Goal: Transaction & Acquisition: Book appointment/travel/reservation

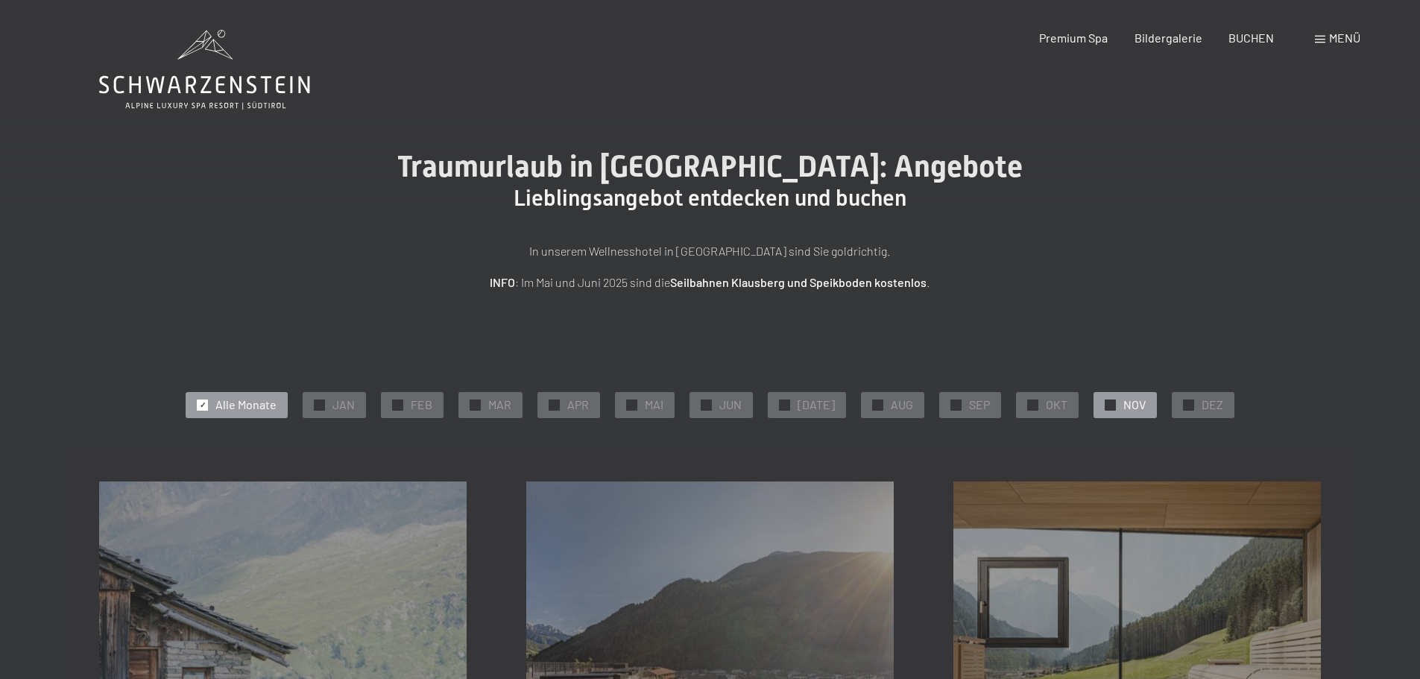
click at [1107, 402] on span "✓" at bounding box center [1110, 404] width 6 height 10
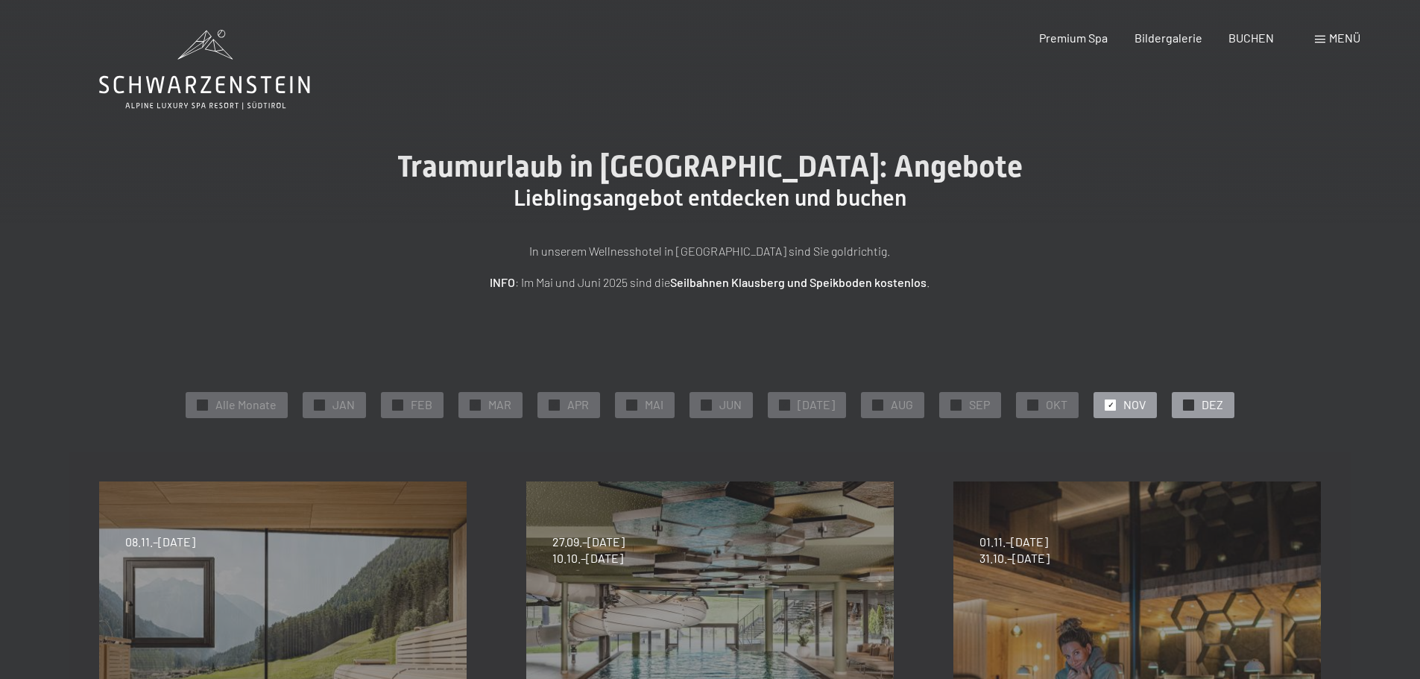
click at [1183, 404] on div at bounding box center [1188, 404] width 11 height 11
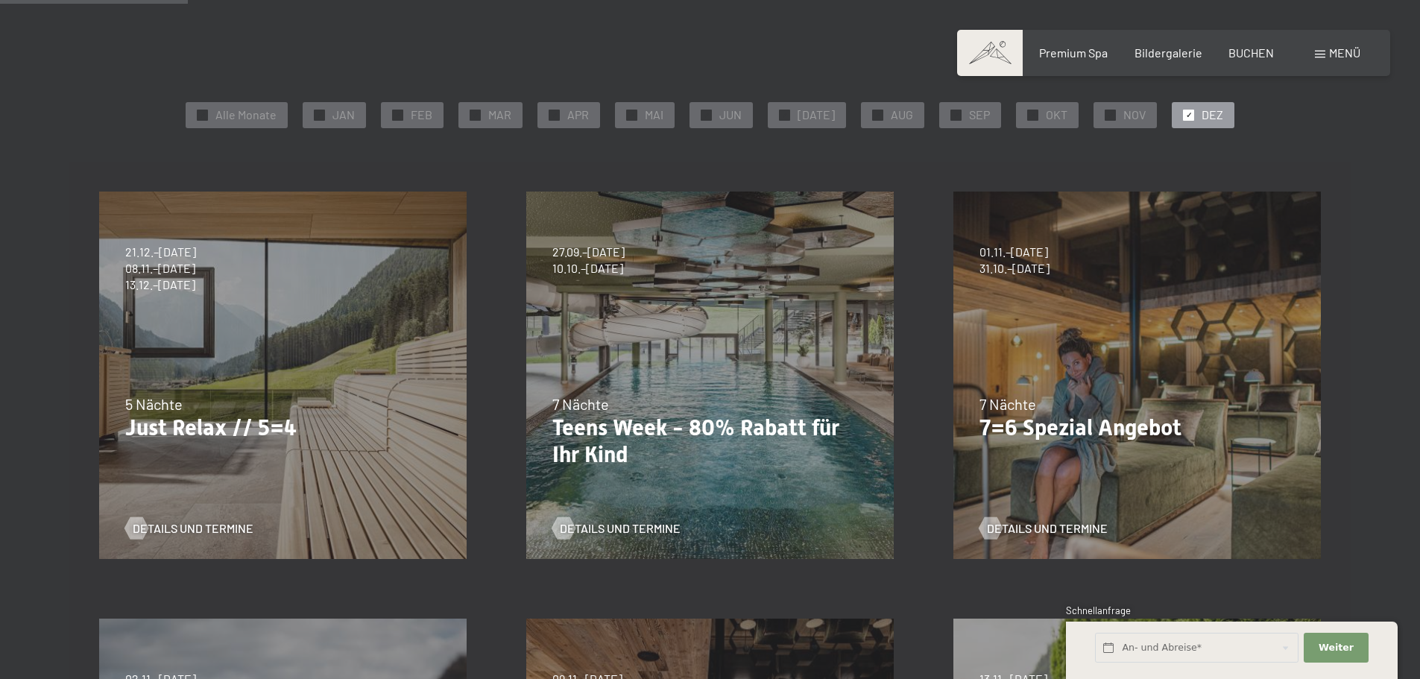
scroll to position [149, 0]
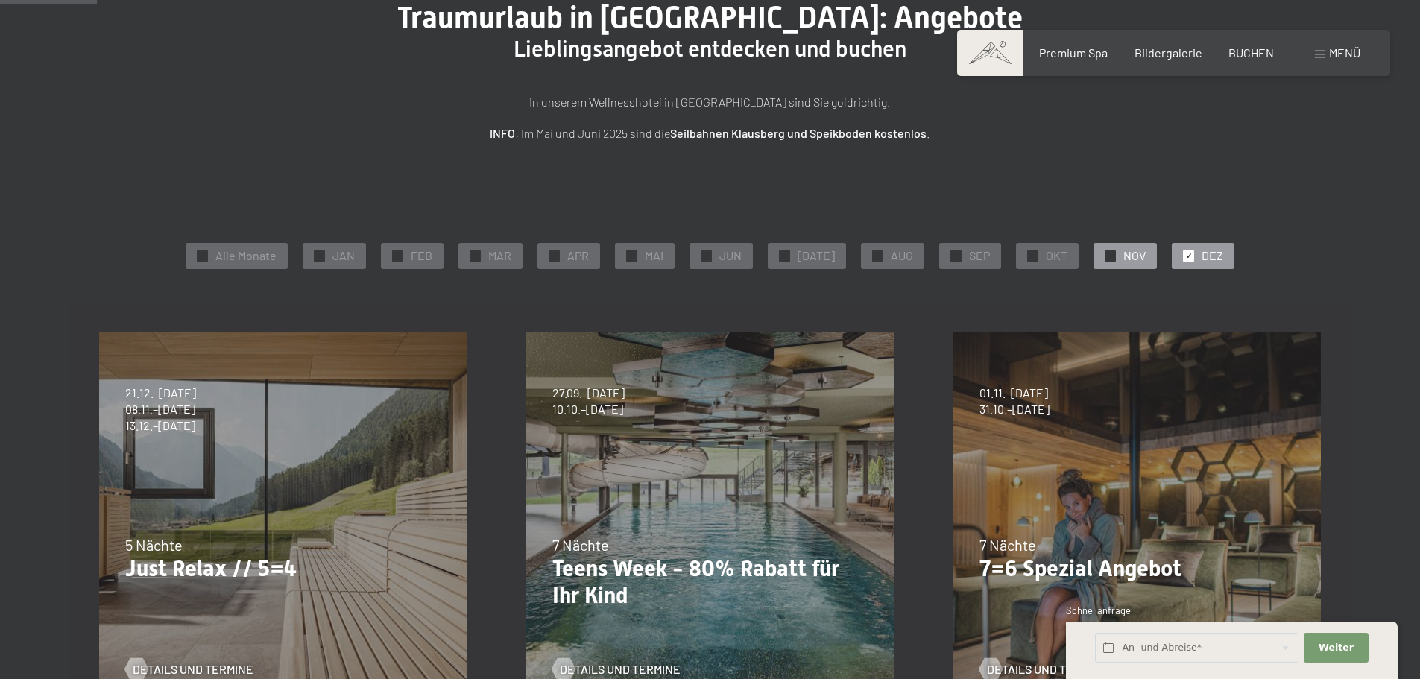
click at [1107, 256] on span "✓" at bounding box center [1110, 255] width 6 height 10
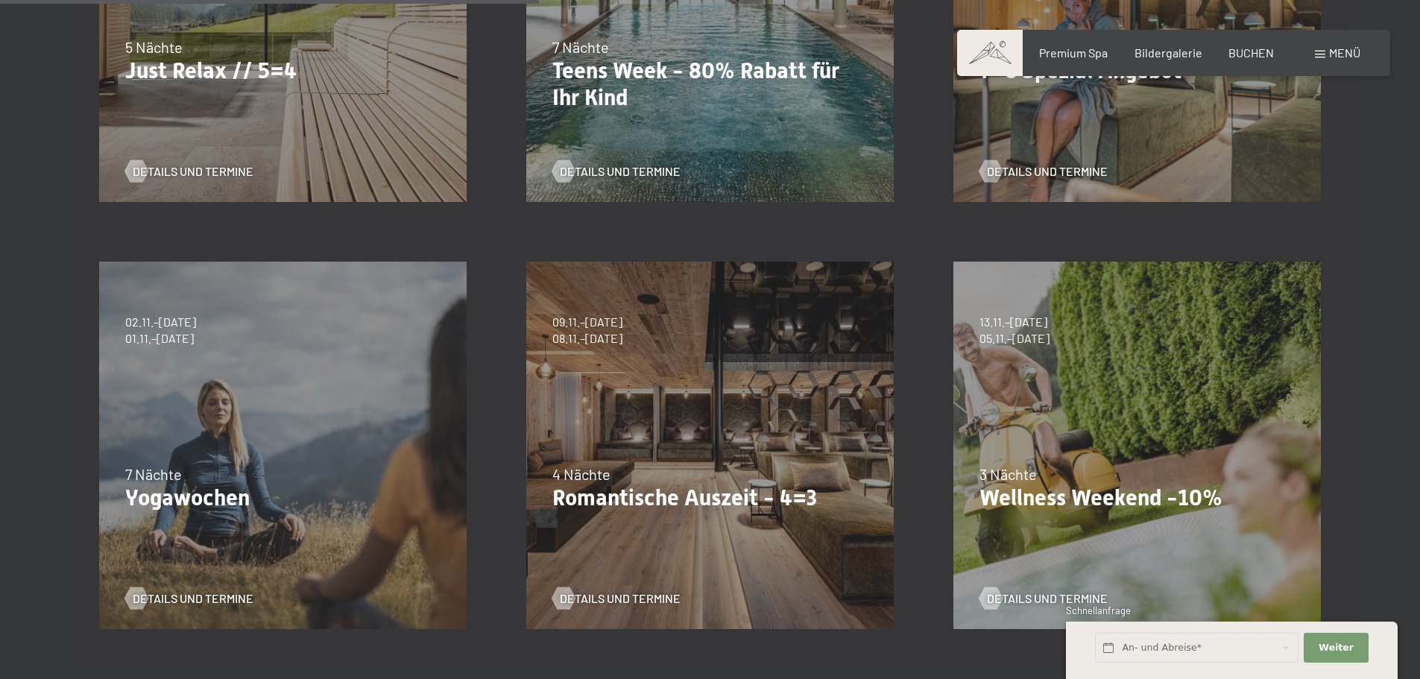
scroll to position [671, 0]
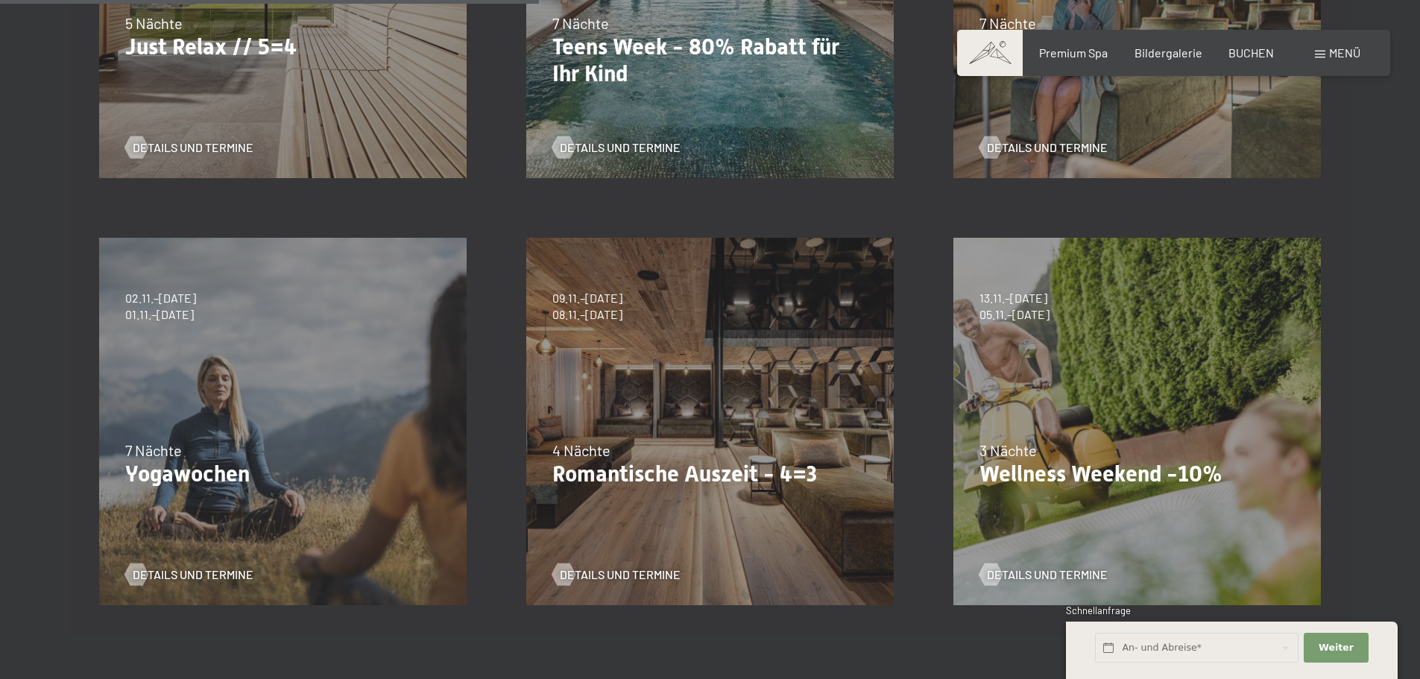
click at [683, 435] on div "09.11.–05.12.2025 08.12.–19.12.2025 11.01.–23.01.2026 08.03.–27.03.2026 29.03.–…" at bounding box center [709, 421] width 427 height 427
click at [602, 572] on span "Details und Termine" at bounding box center [635, 574] width 121 height 16
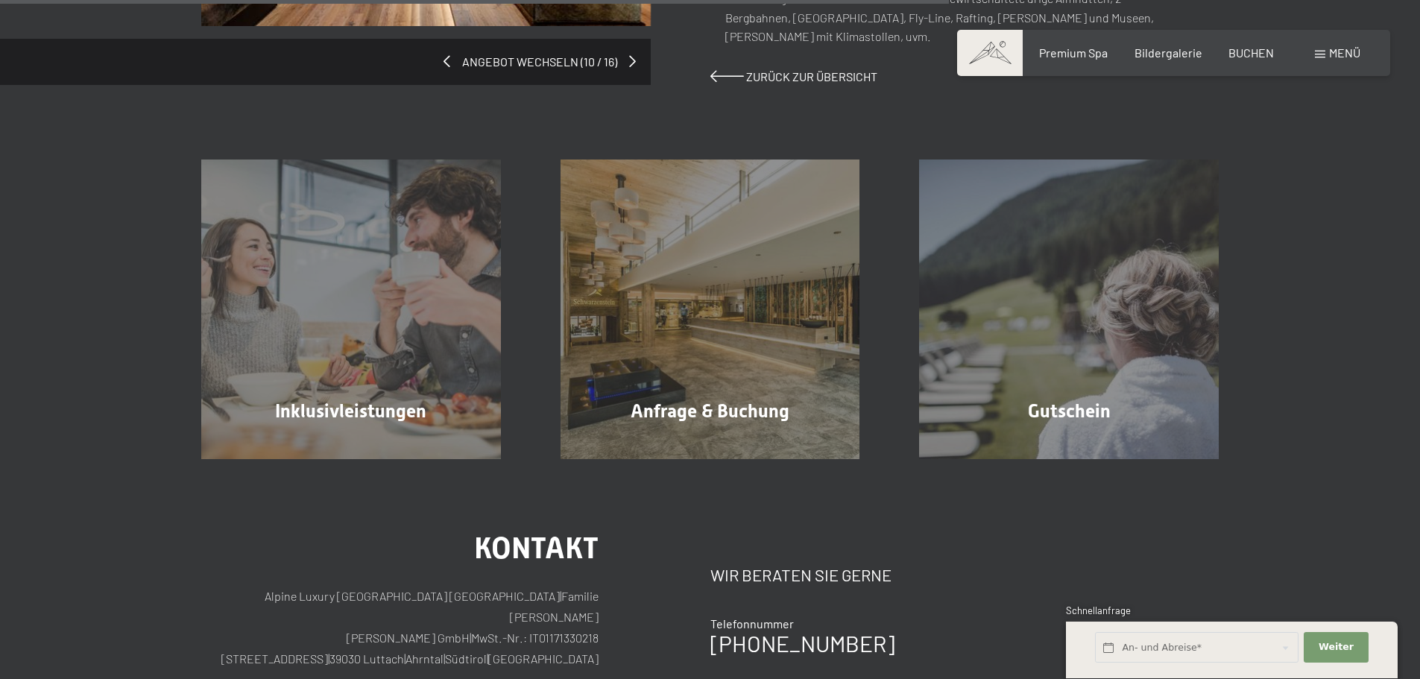
scroll to position [1341, 0]
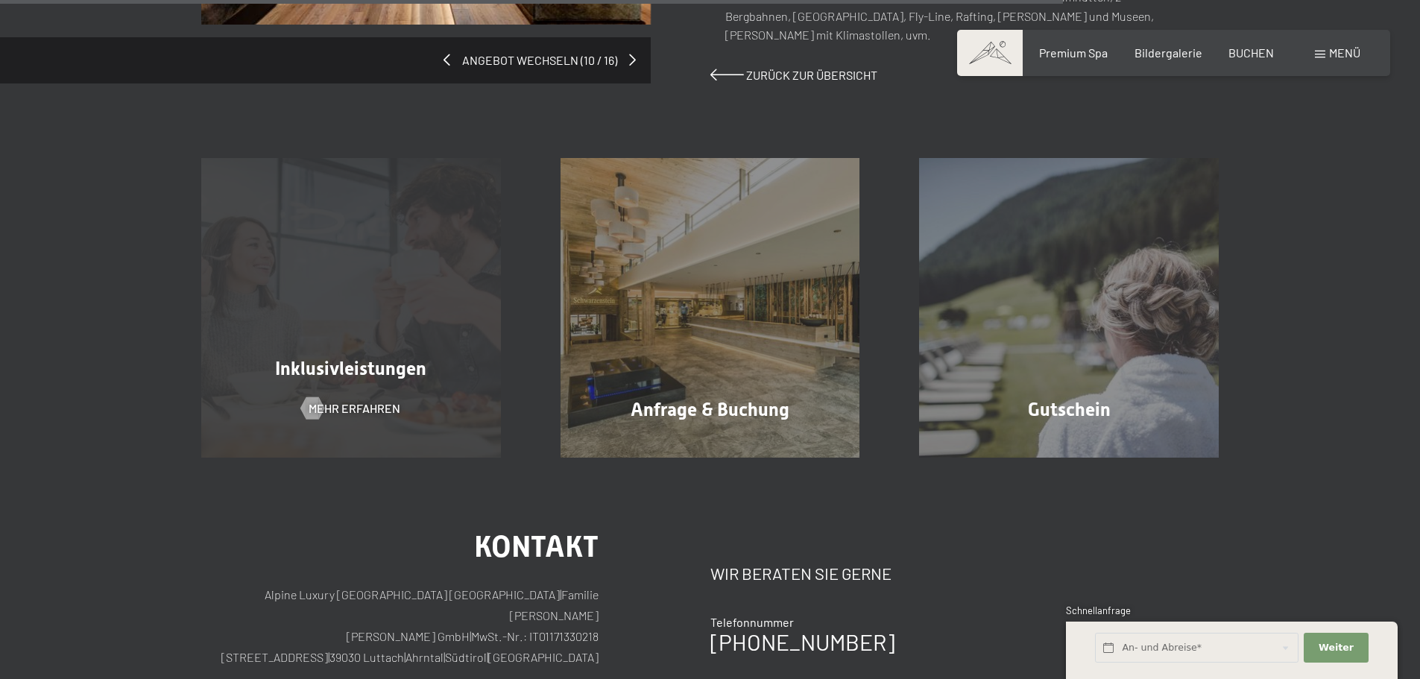
click at [364, 324] on div "Inklusivleistungen Mehr erfahren" at bounding box center [350, 308] width 359 height 300
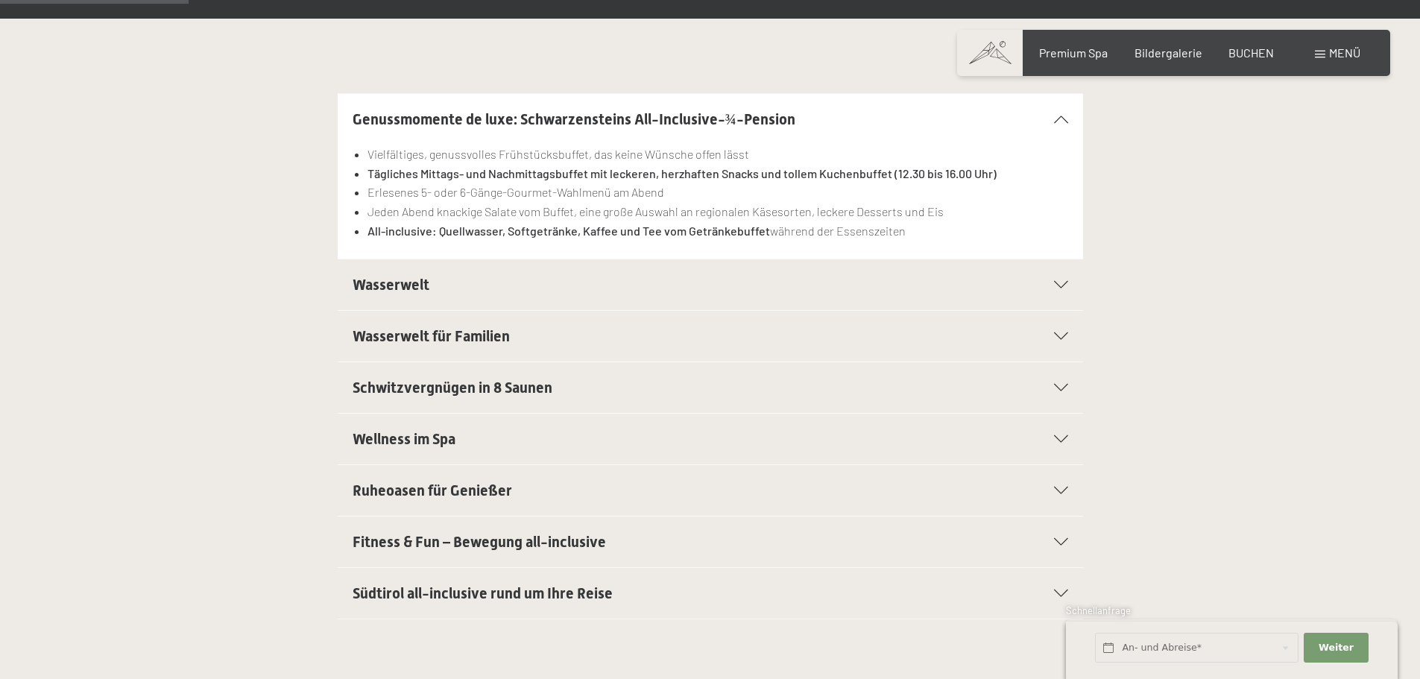
scroll to position [447, 0]
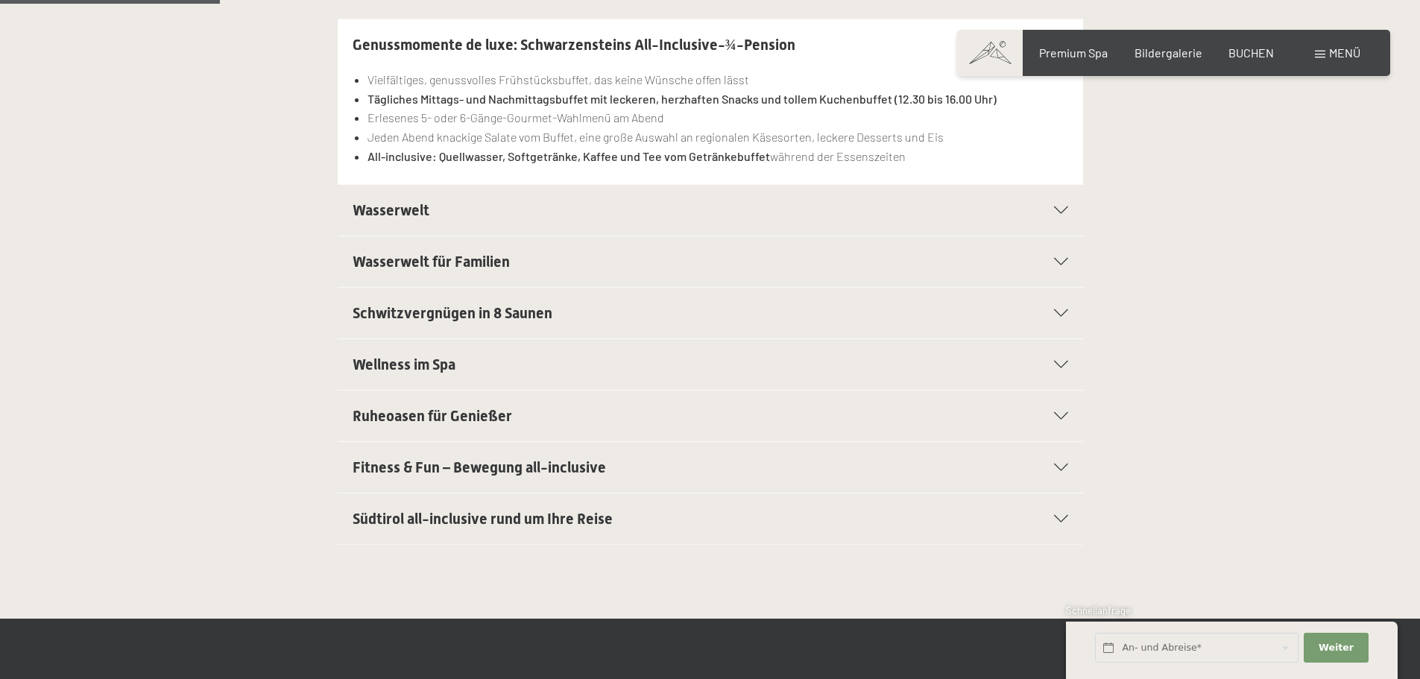
click at [1084, 208] on div "Wasserwelt Sport-Pool mit 25 m langem Outdoor-Panorama-Sportpool (30° C) Sauna …" at bounding box center [709, 210] width 1017 height 52
click at [1065, 208] on icon at bounding box center [1061, 209] width 14 height 7
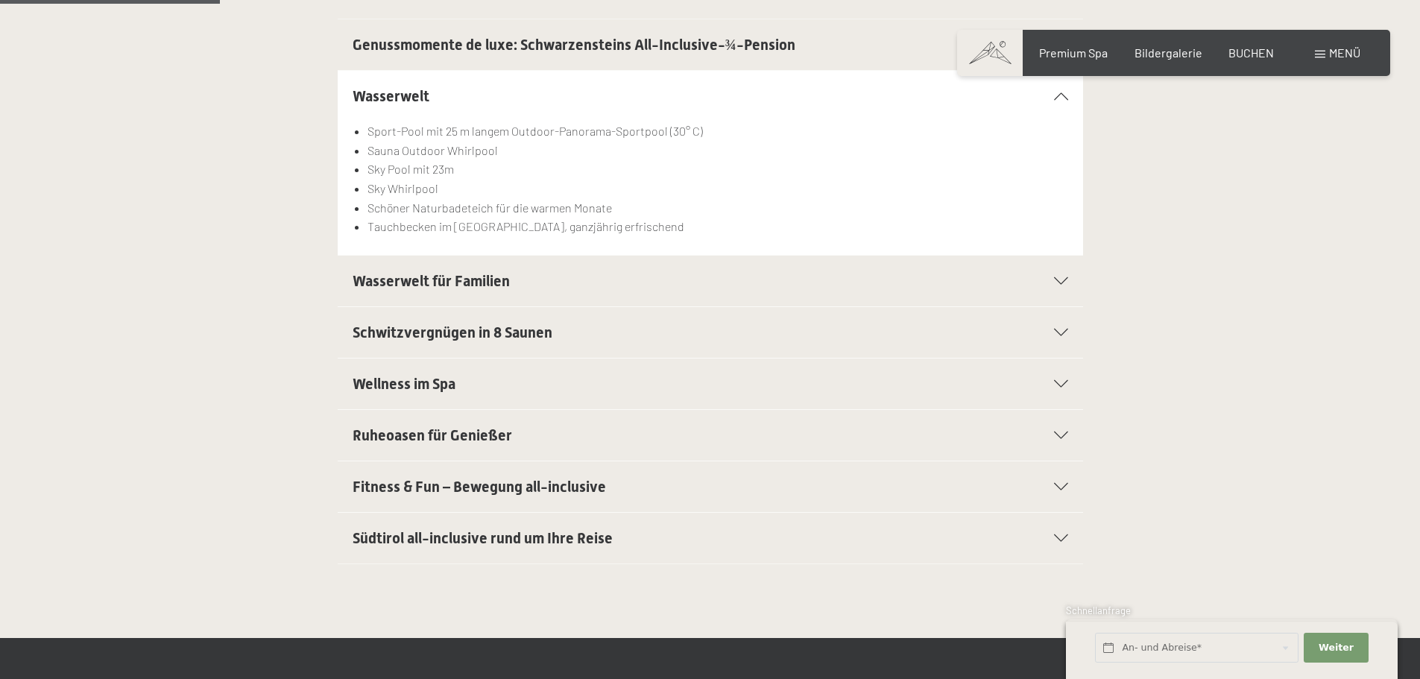
click at [1061, 274] on div "Wasserwelt für Familien" at bounding box center [709, 281] width 715 height 51
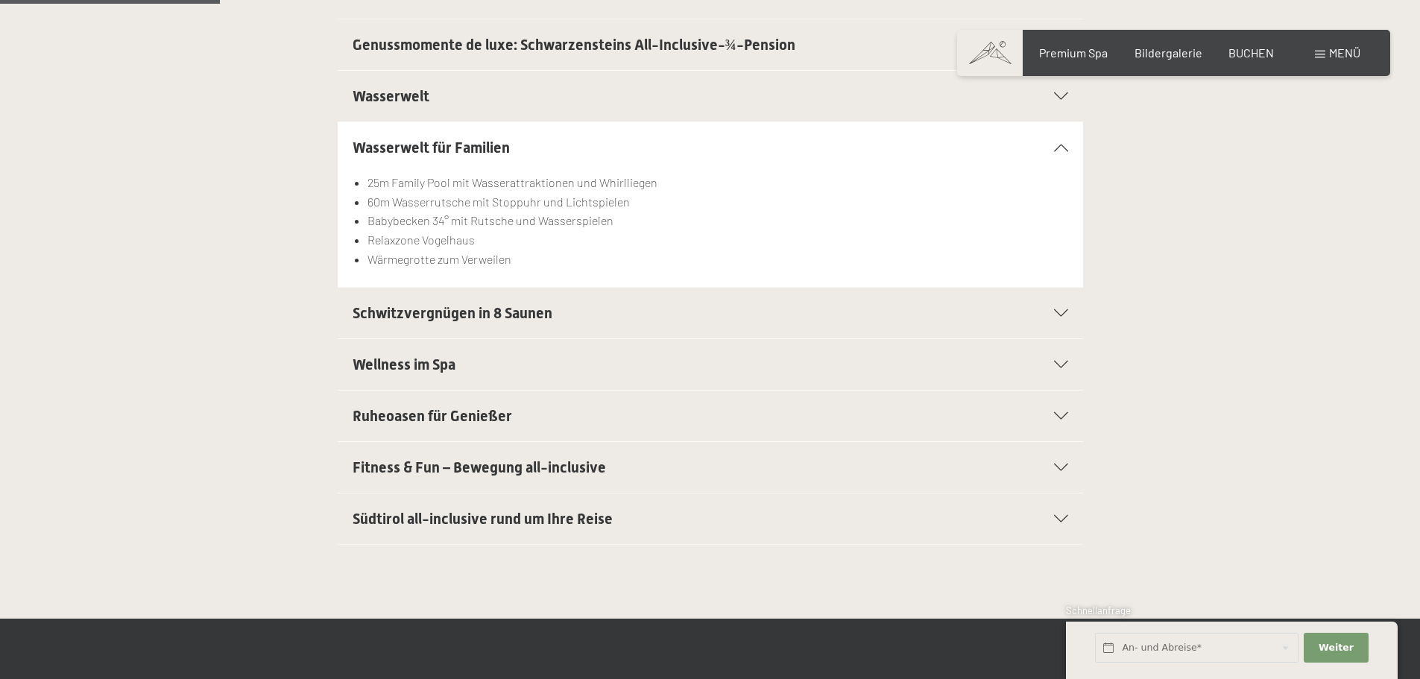
click at [1063, 317] on div "Schwitzvergnügen in 8 Saunen" at bounding box center [709, 313] width 715 height 51
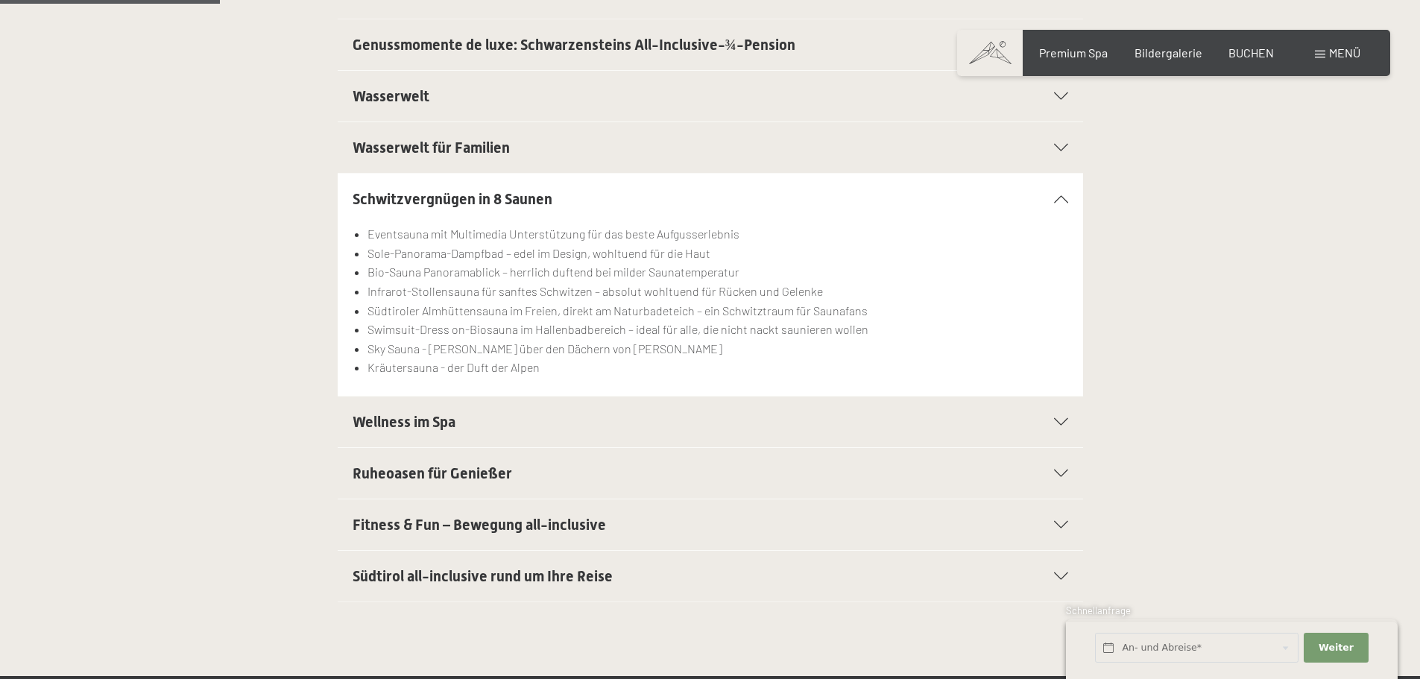
click at [1059, 525] on icon at bounding box center [1061, 524] width 14 height 7
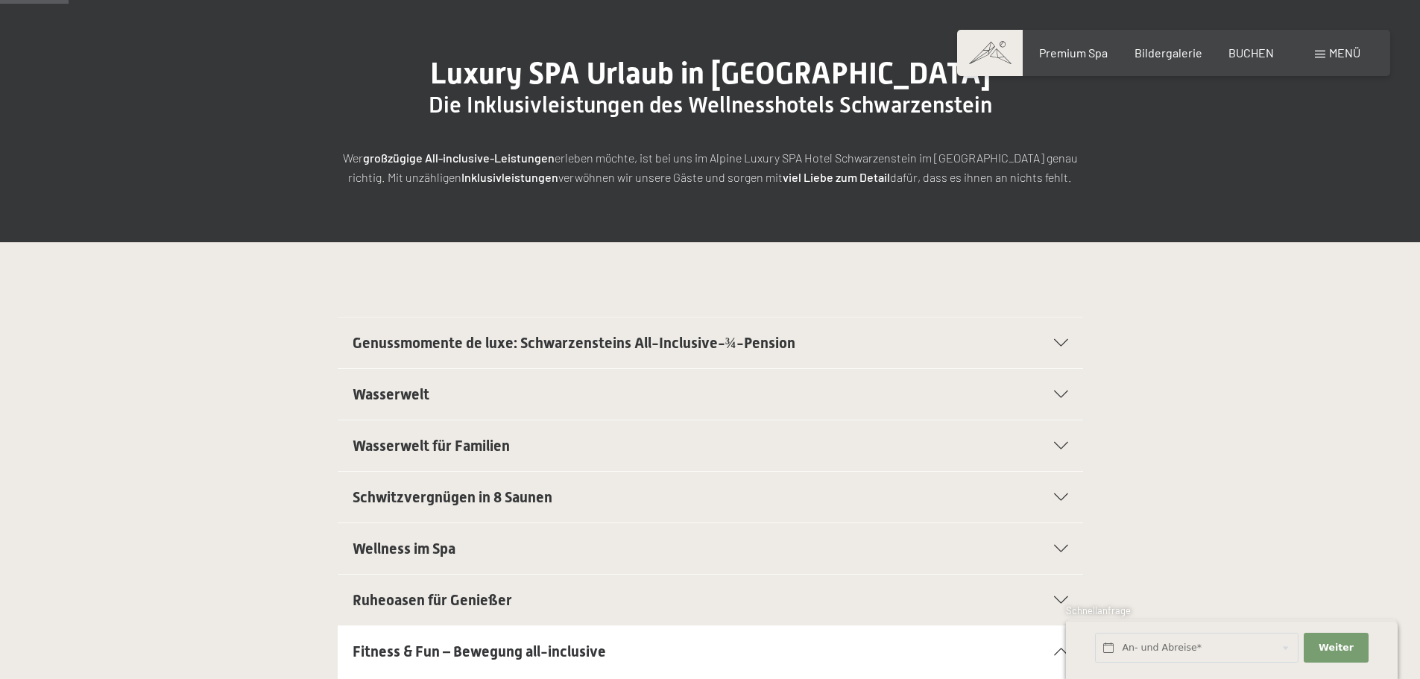
scroll to position [0, 0]
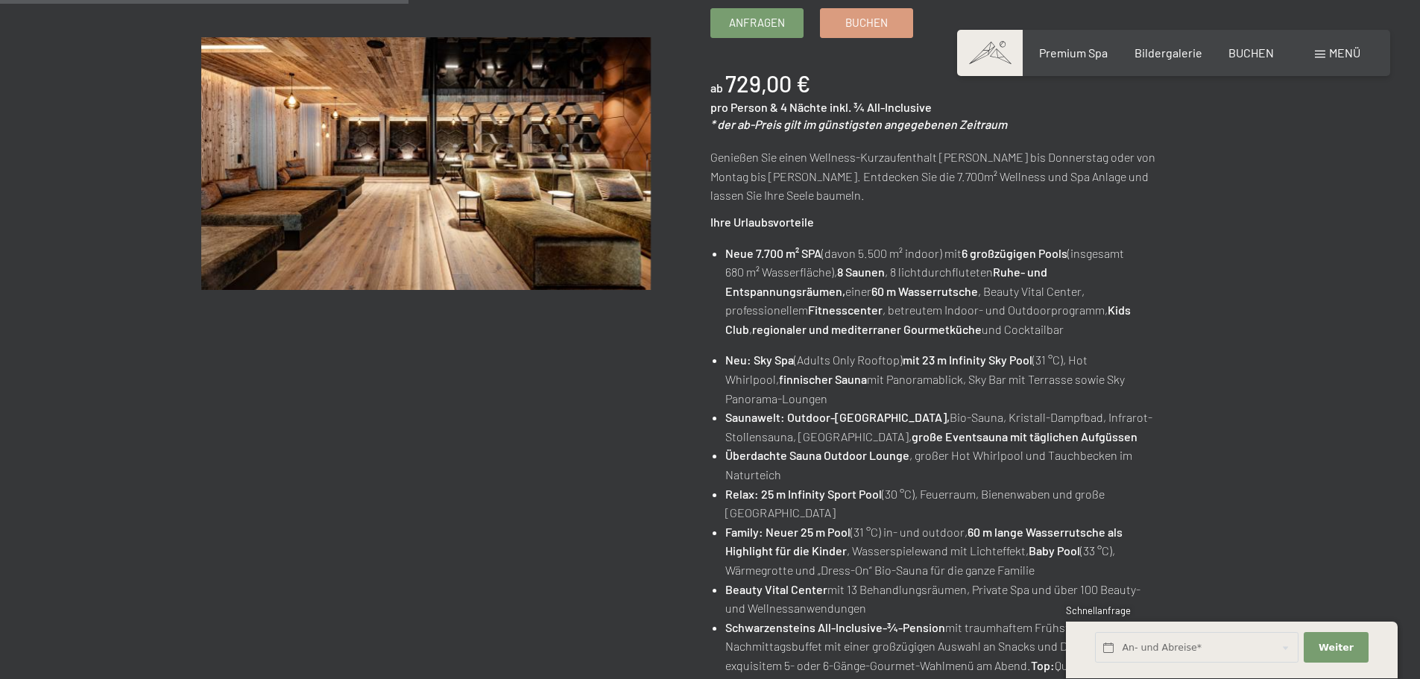
scroll to position [75, 0]
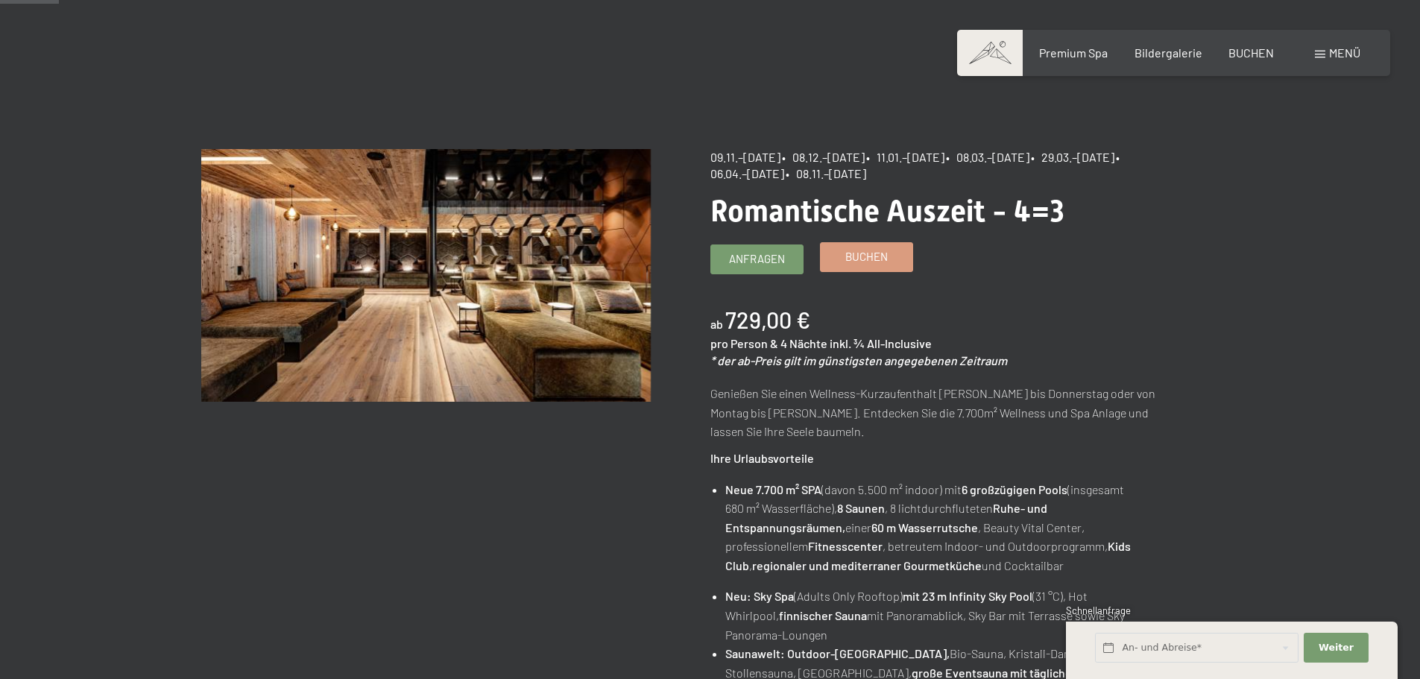
click at [867, 260] on span "Buchen" at bounding box center [866, 257] width 42 height 16
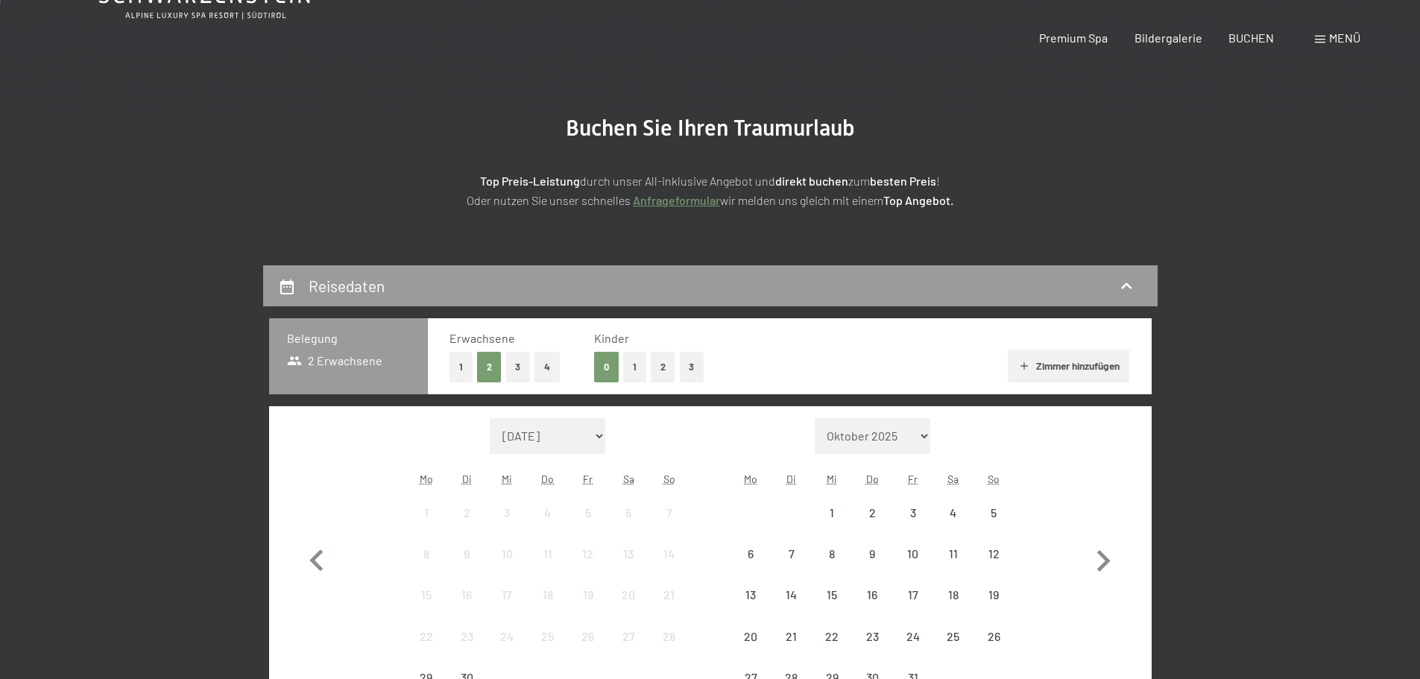
scroll to position [224, 0]
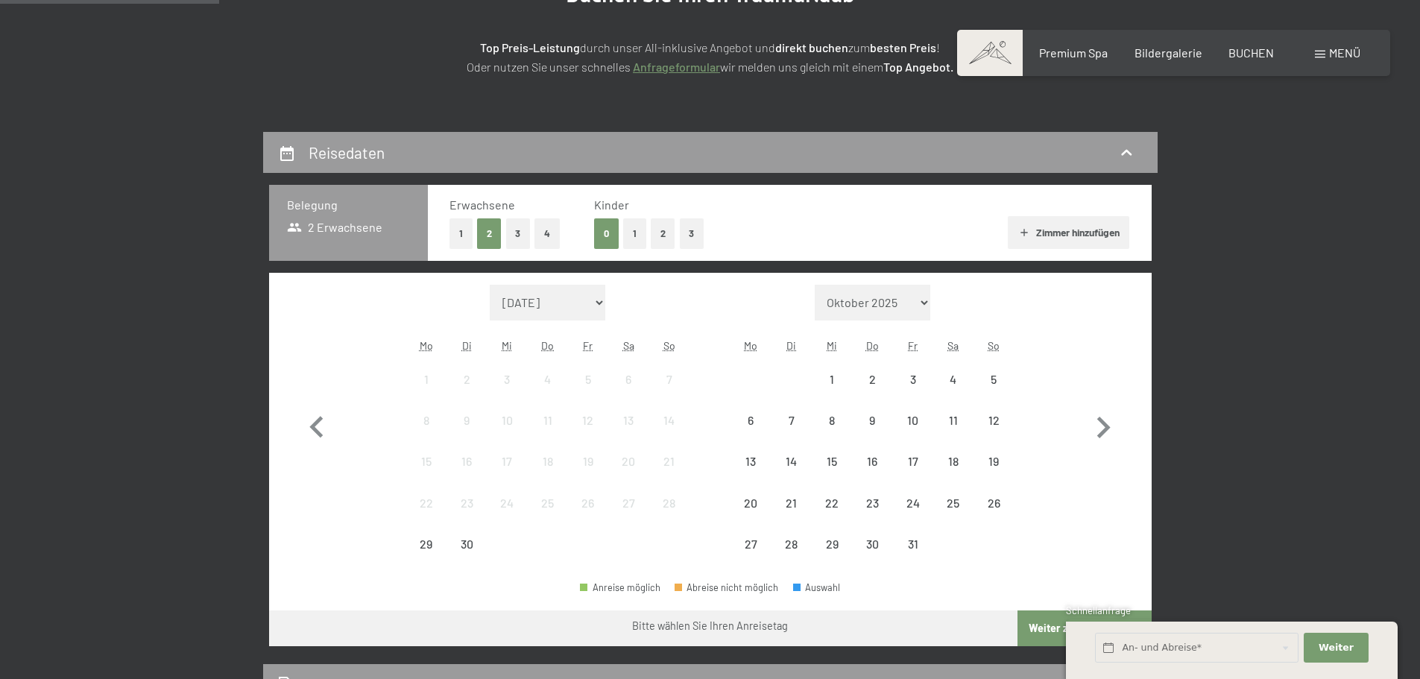
select select "[DATE]"
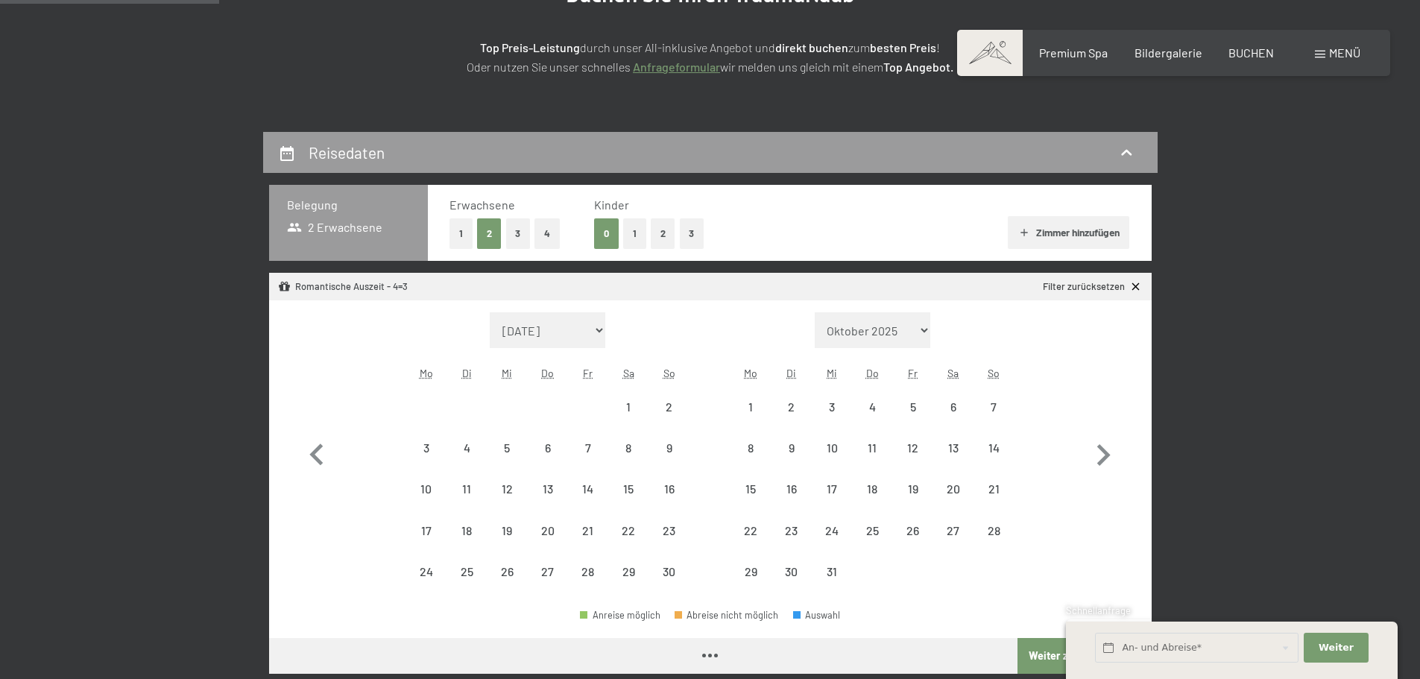
select select "2025-11-01"
select select "2025-12-01"
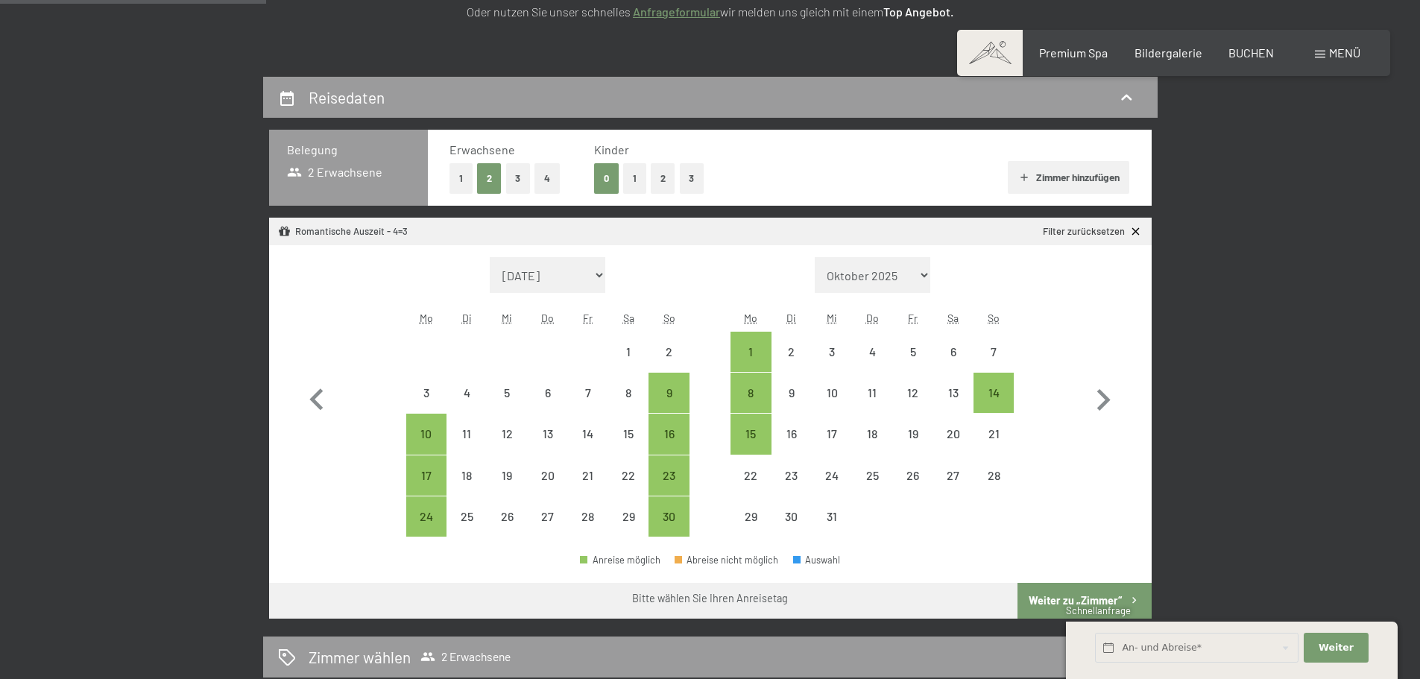
scroll to position [373, 0]
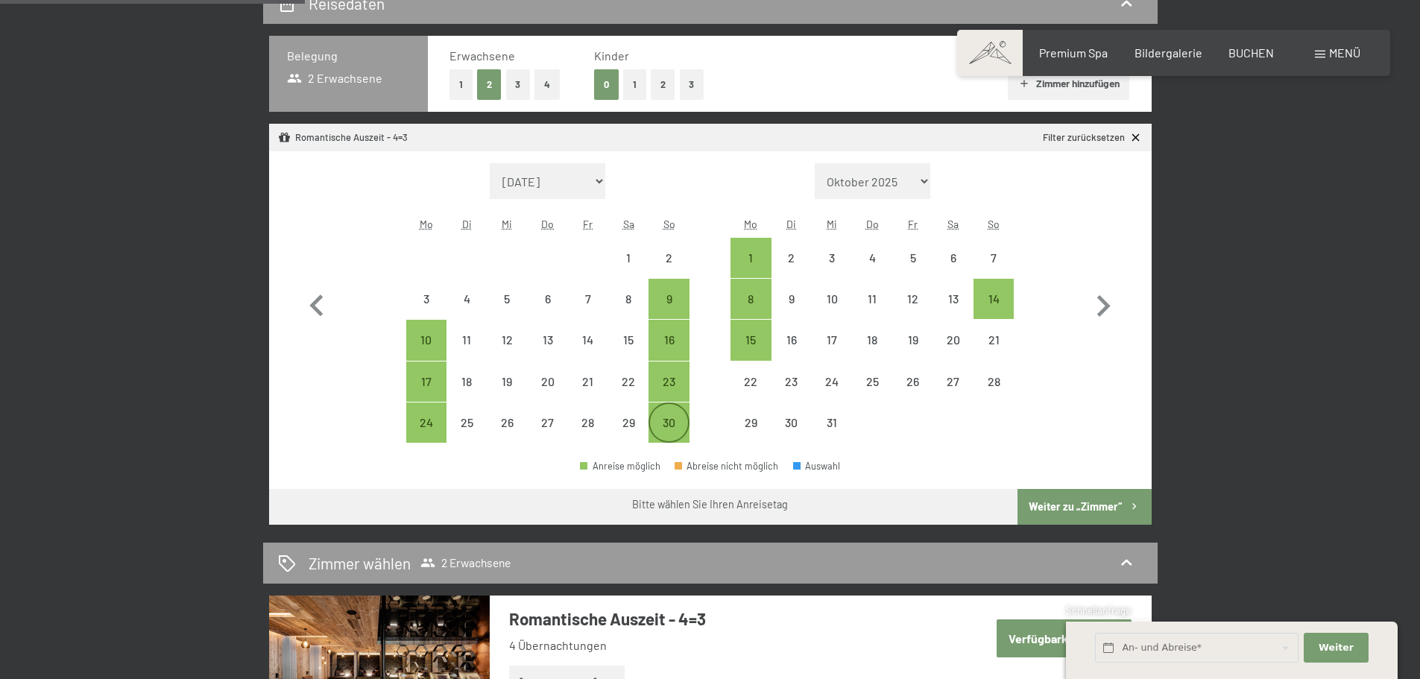
click at [662, 427] on div "30" at bounding box center [668, 435] width 37 height 37
select select "2025-11-01"
select select "2025-12-01"
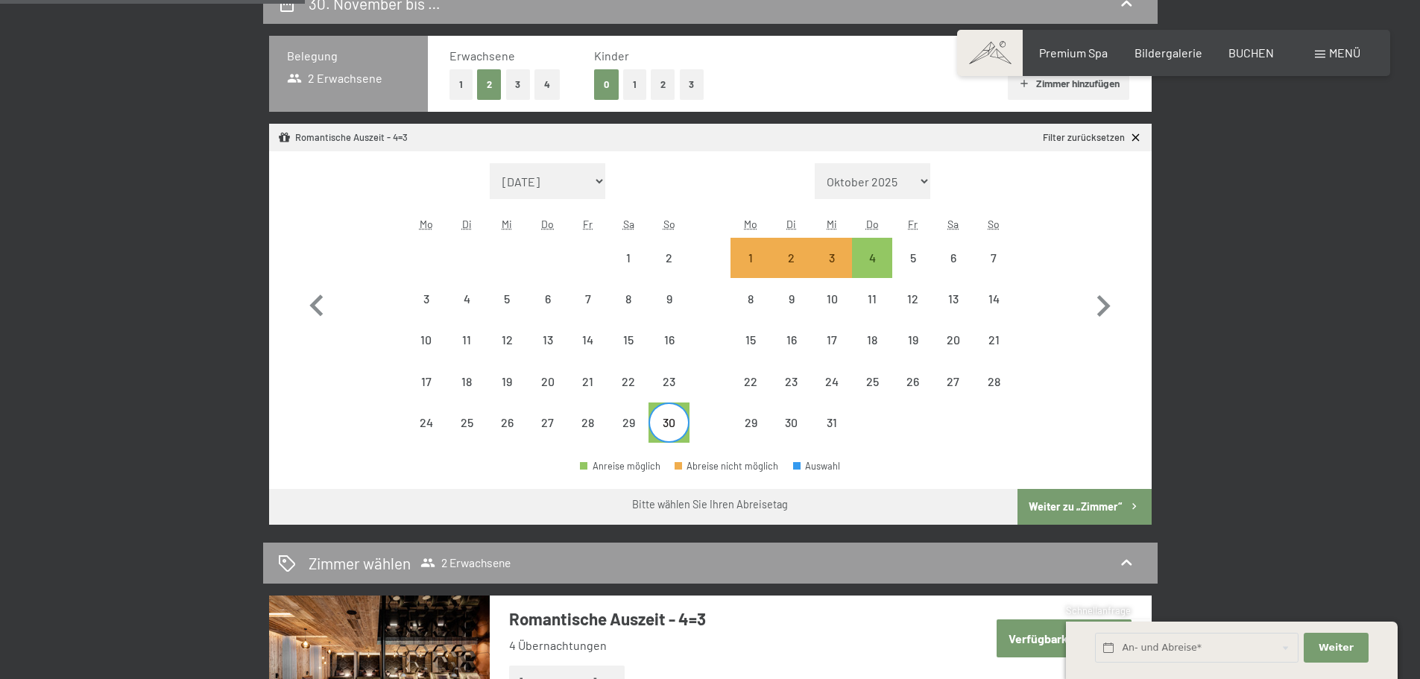
click at [1070, 502] on button "Weiter zu „Zimmer“" at bounding box center [1083, 507] width 133 height 36
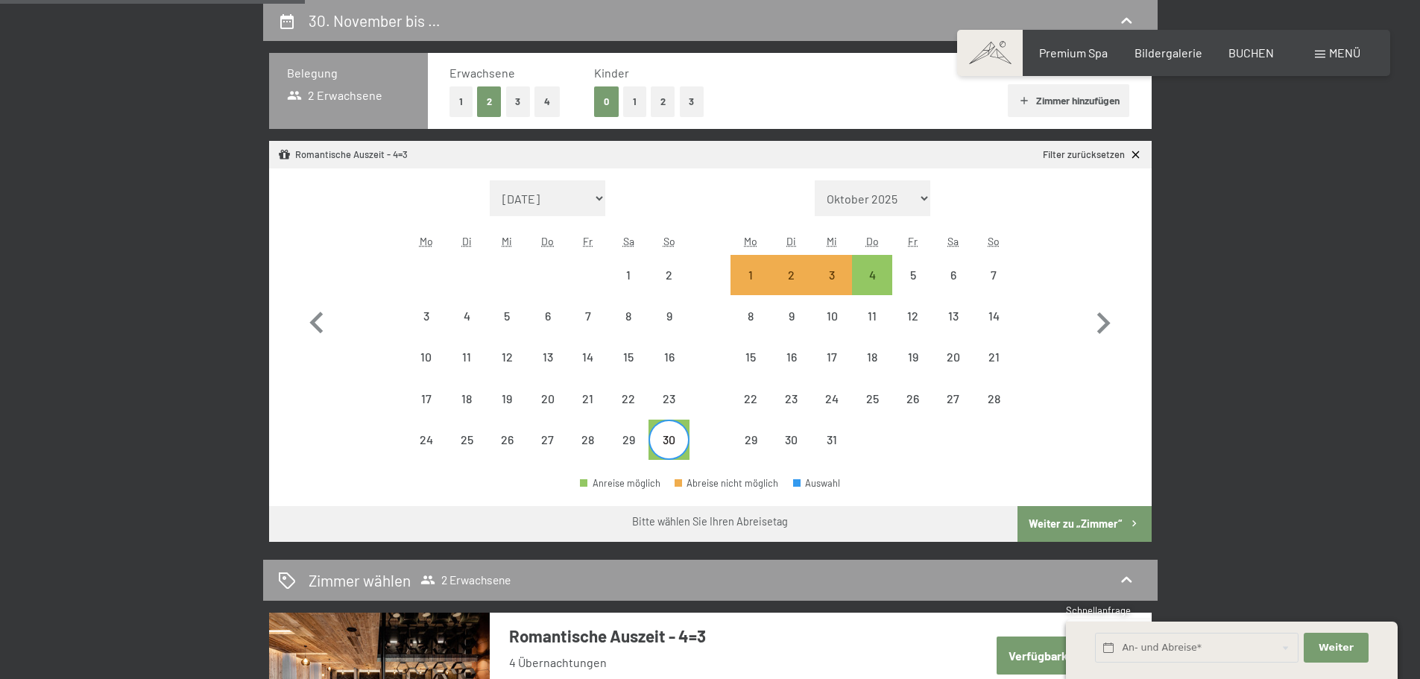
select select "2025-11-01"
select select "2025-12-01"
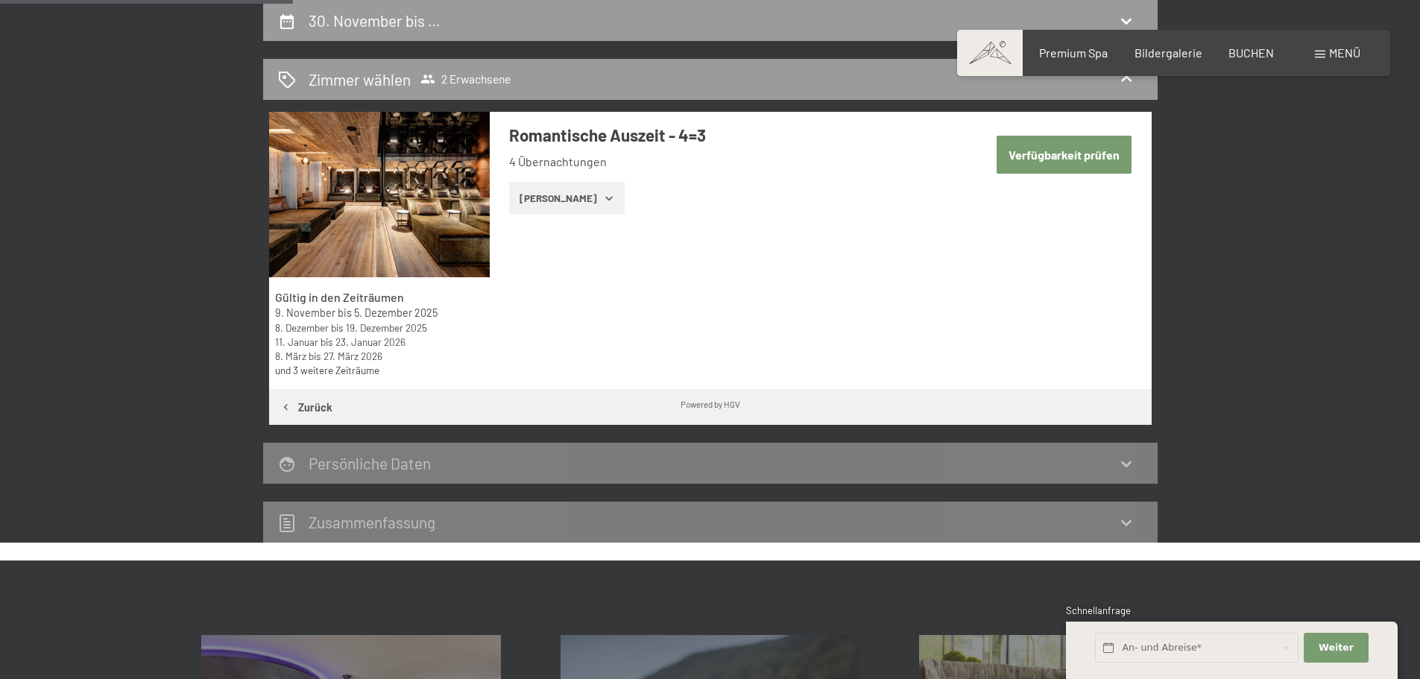
click at [603, 195] on icon "button" at bounding box center [609, 198] width 12 height 12
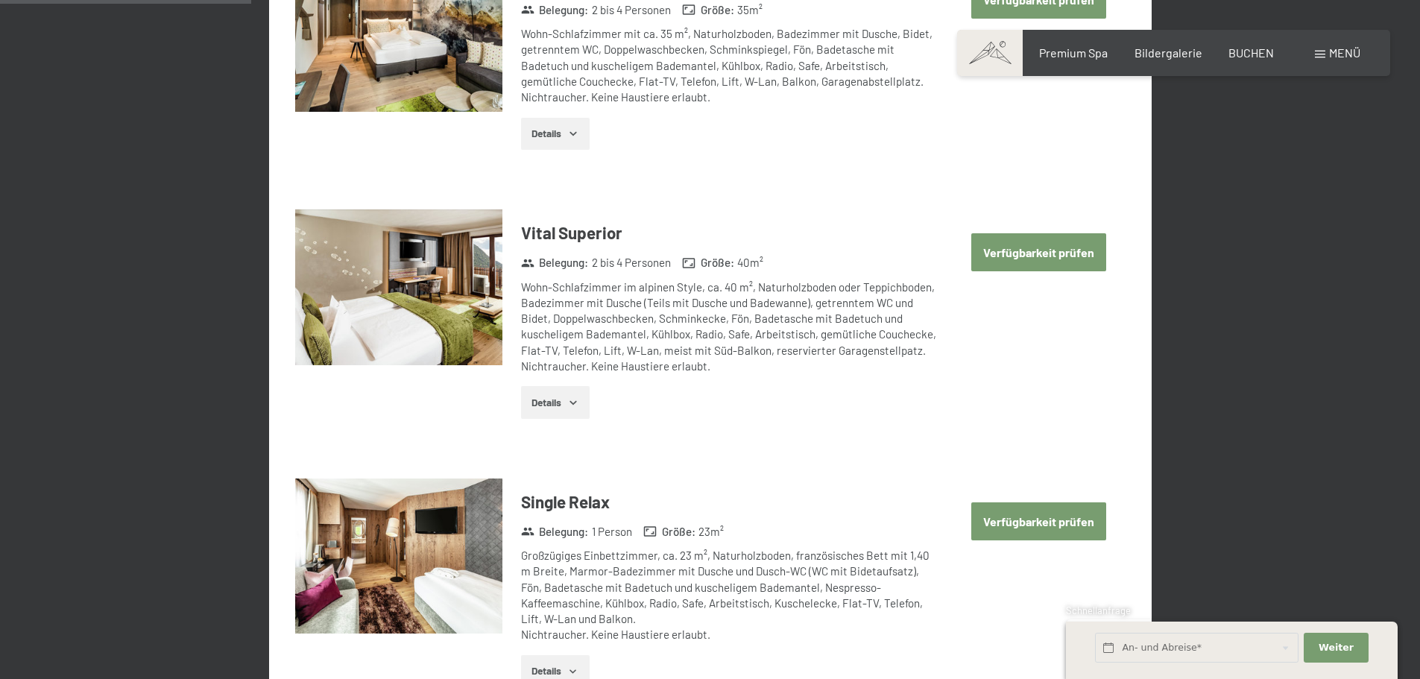
scroll to position [505, 0]
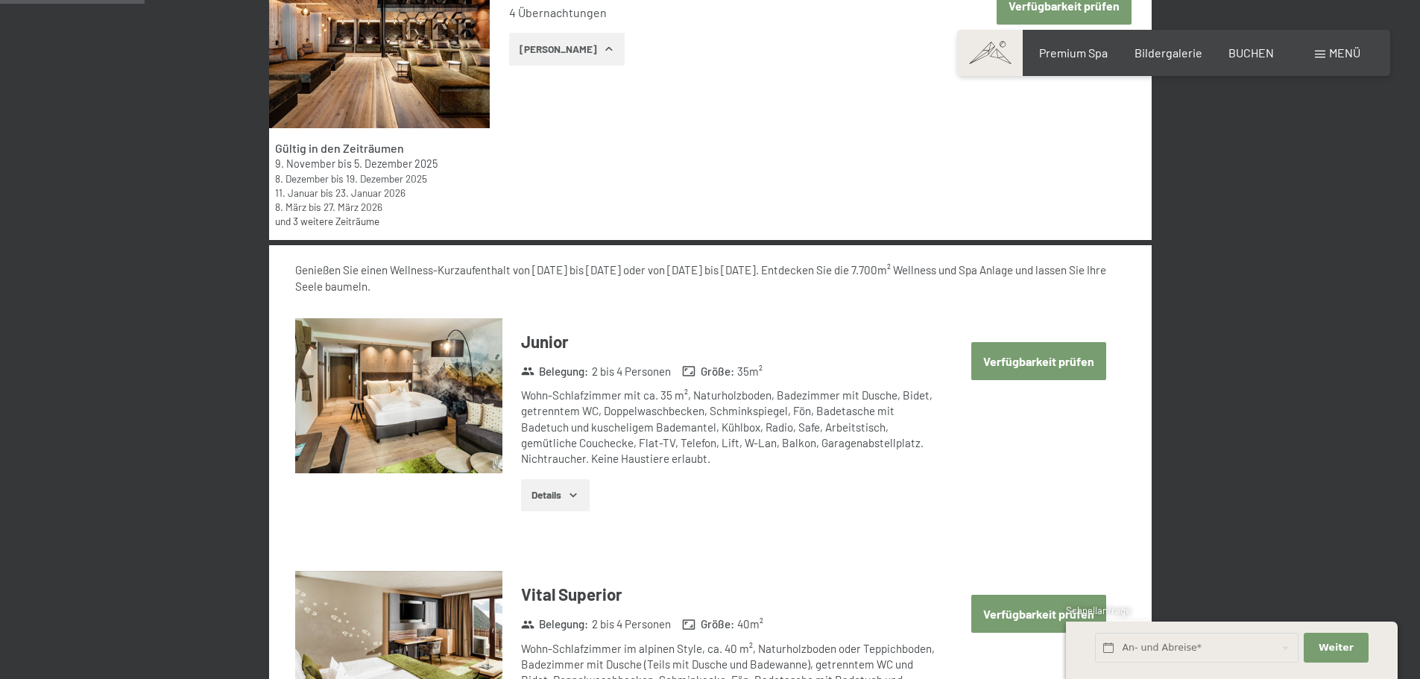
click at [1030, 362] on button "Verfügbarkeit prüfen" at bounding box center [1038, 361] width 135 height 38
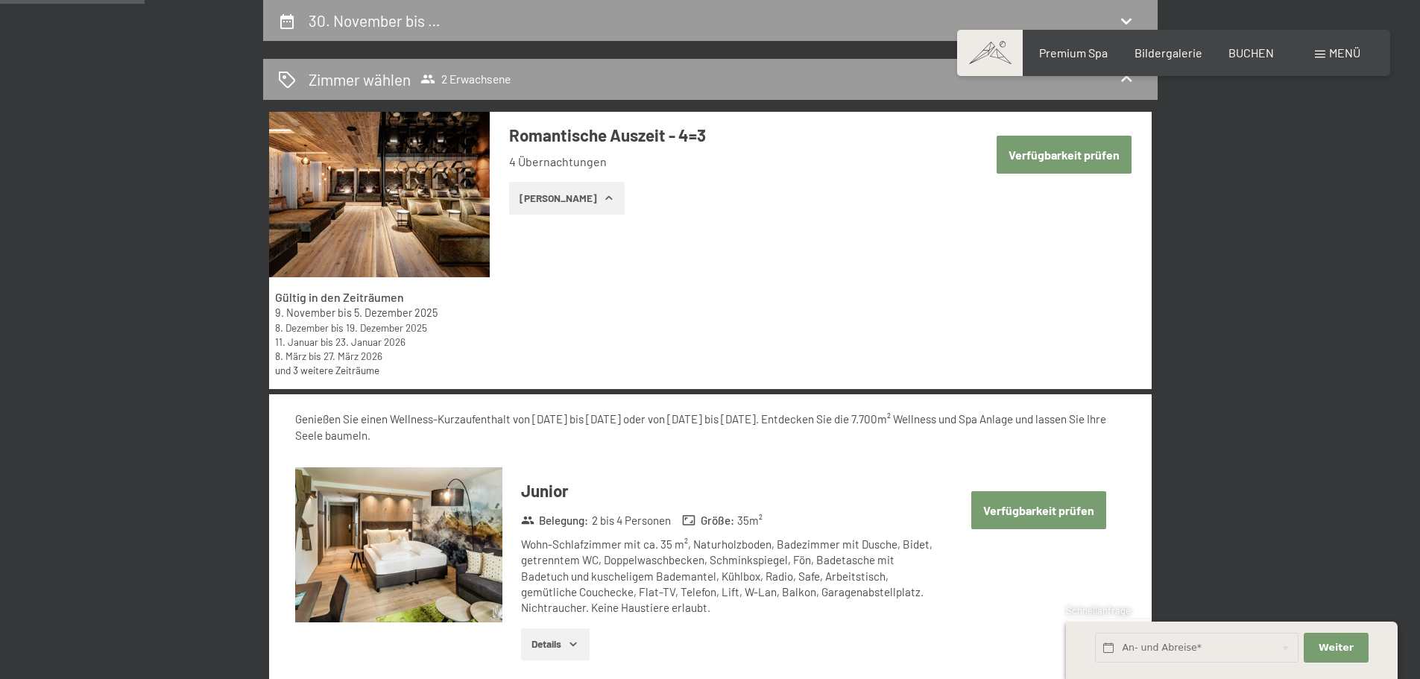
select select "2025-11-01"
select select "2025-12-01"
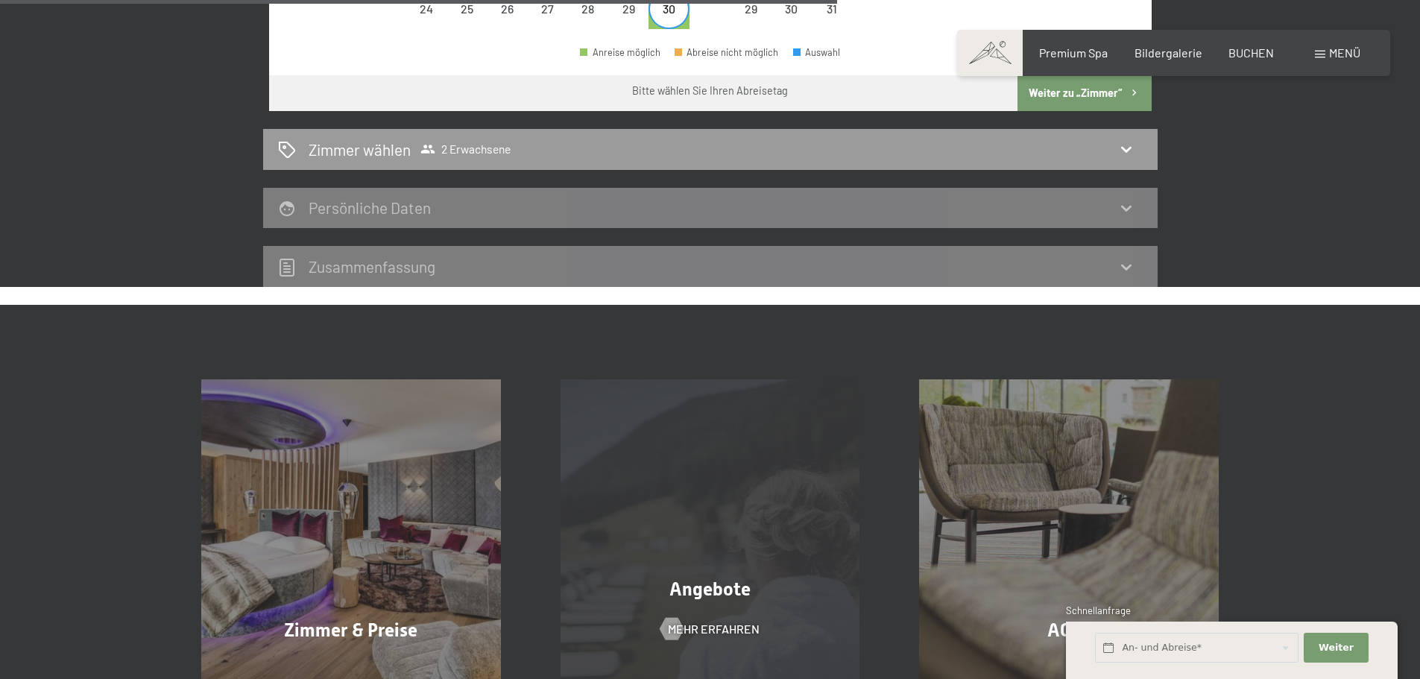
scroll to position [654, 0]
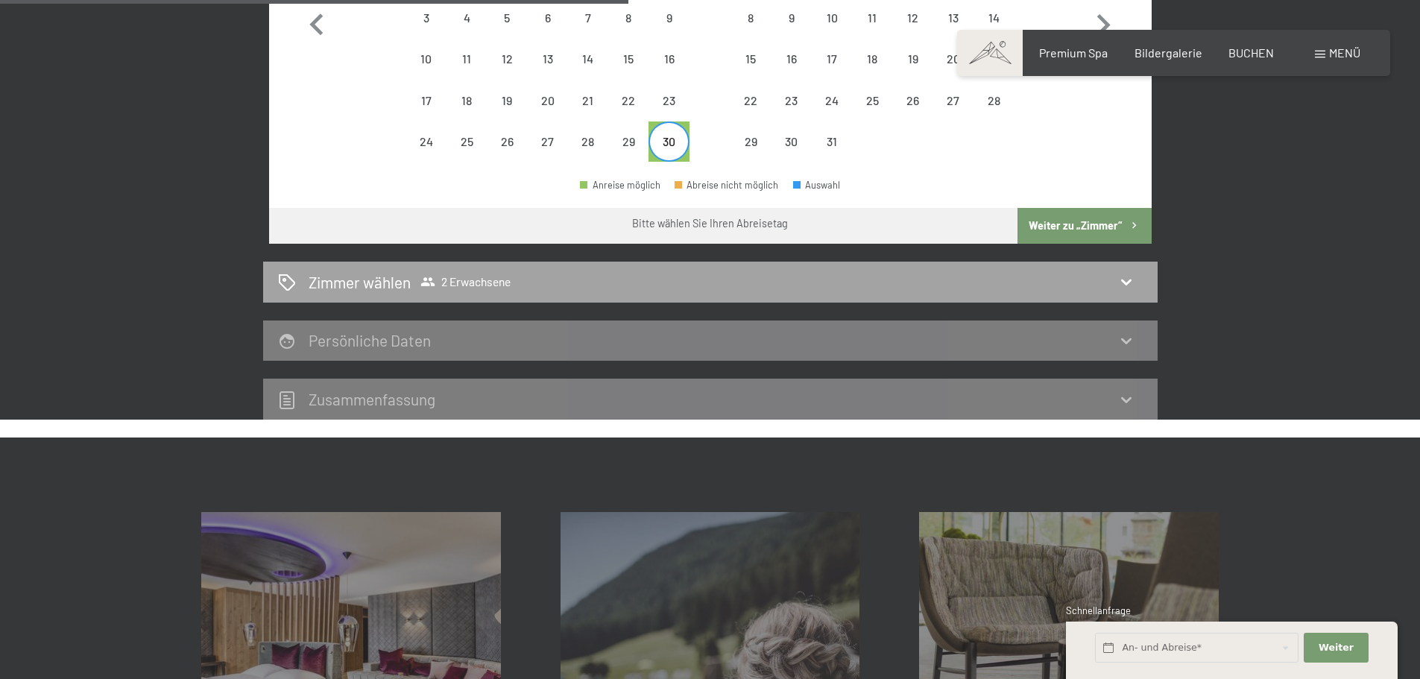
click at [1117, 282] on icon at bounding box center [1126, 282] width 18 height 18
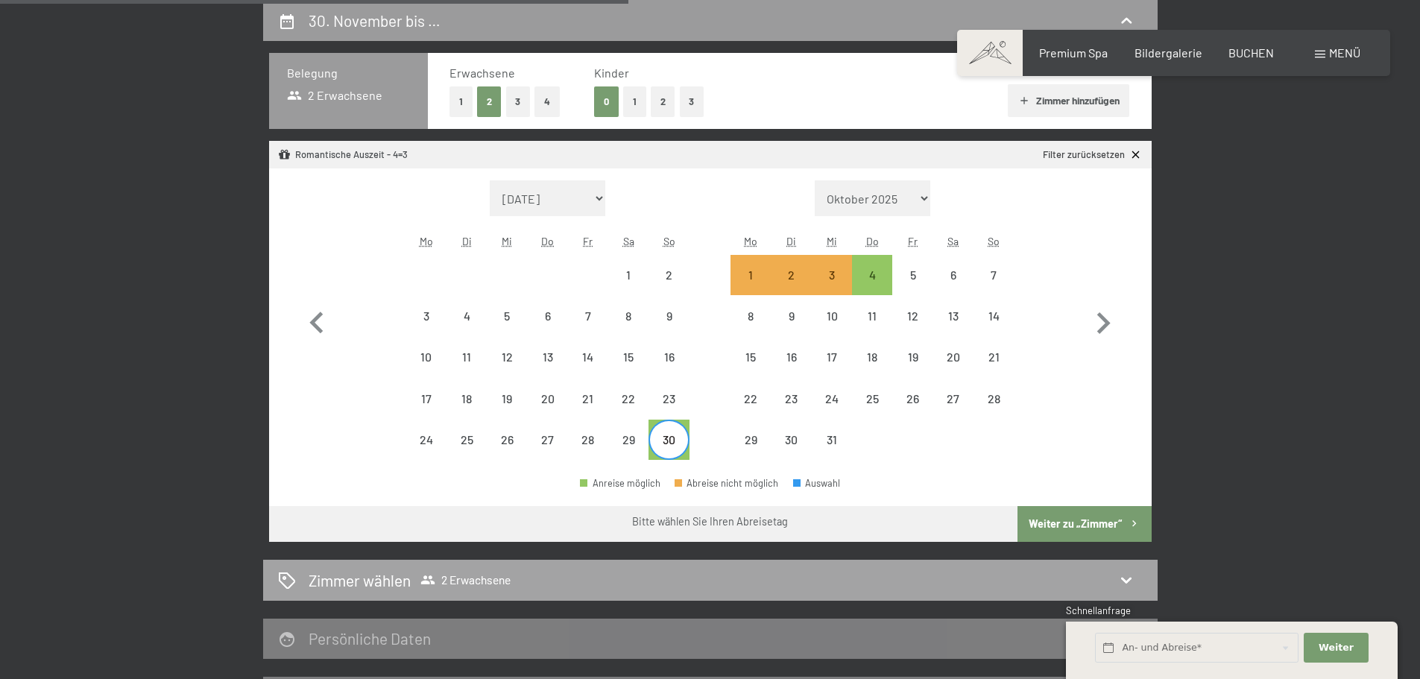
select select "2025-11-01"
select select "2025-12-01"
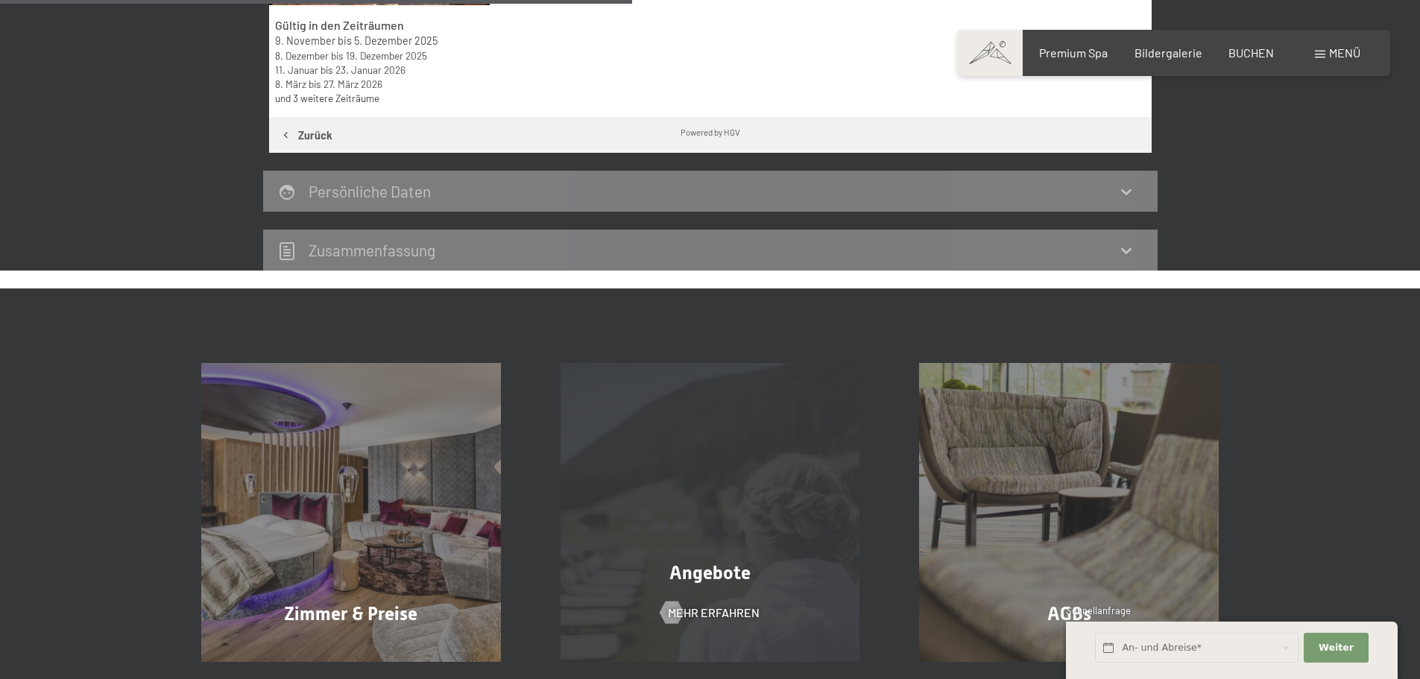
scroll to position [654, 0]
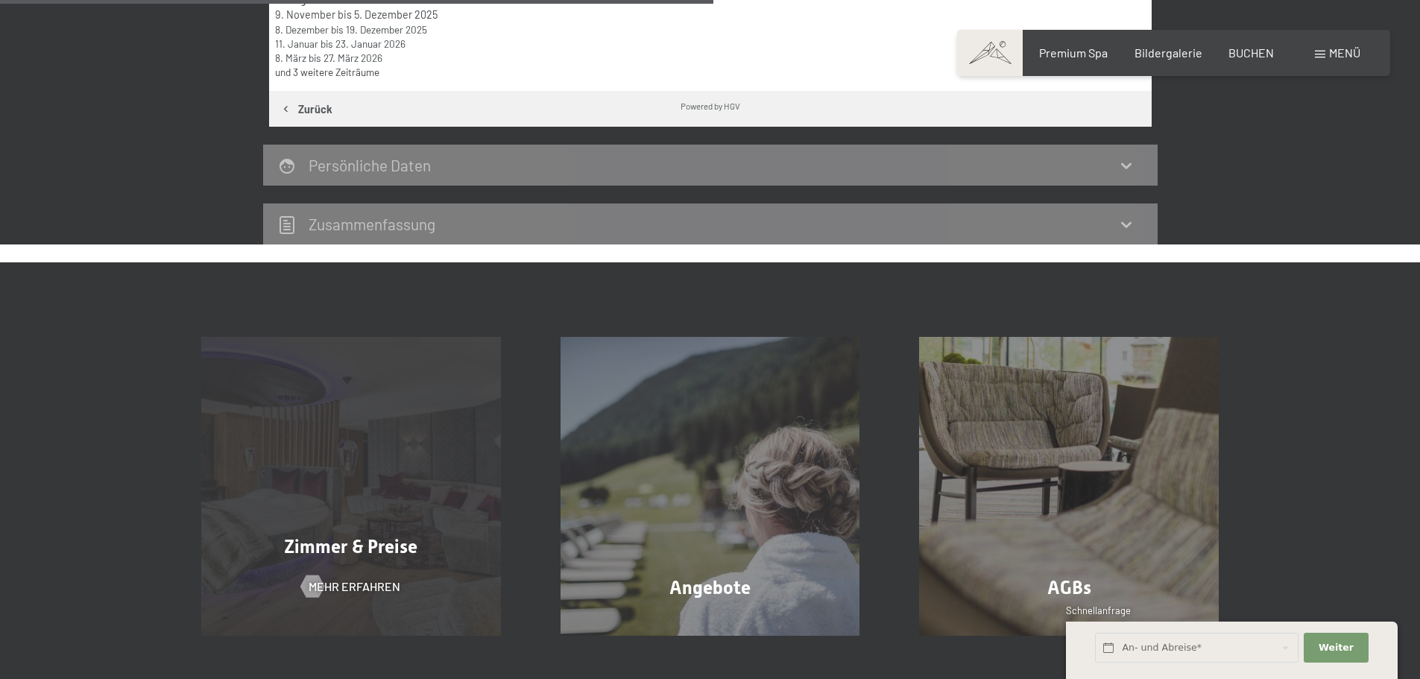
click at [370, 538] on span "Zimmer & Preise" at bounding box center [350, 547] width 133 height 22
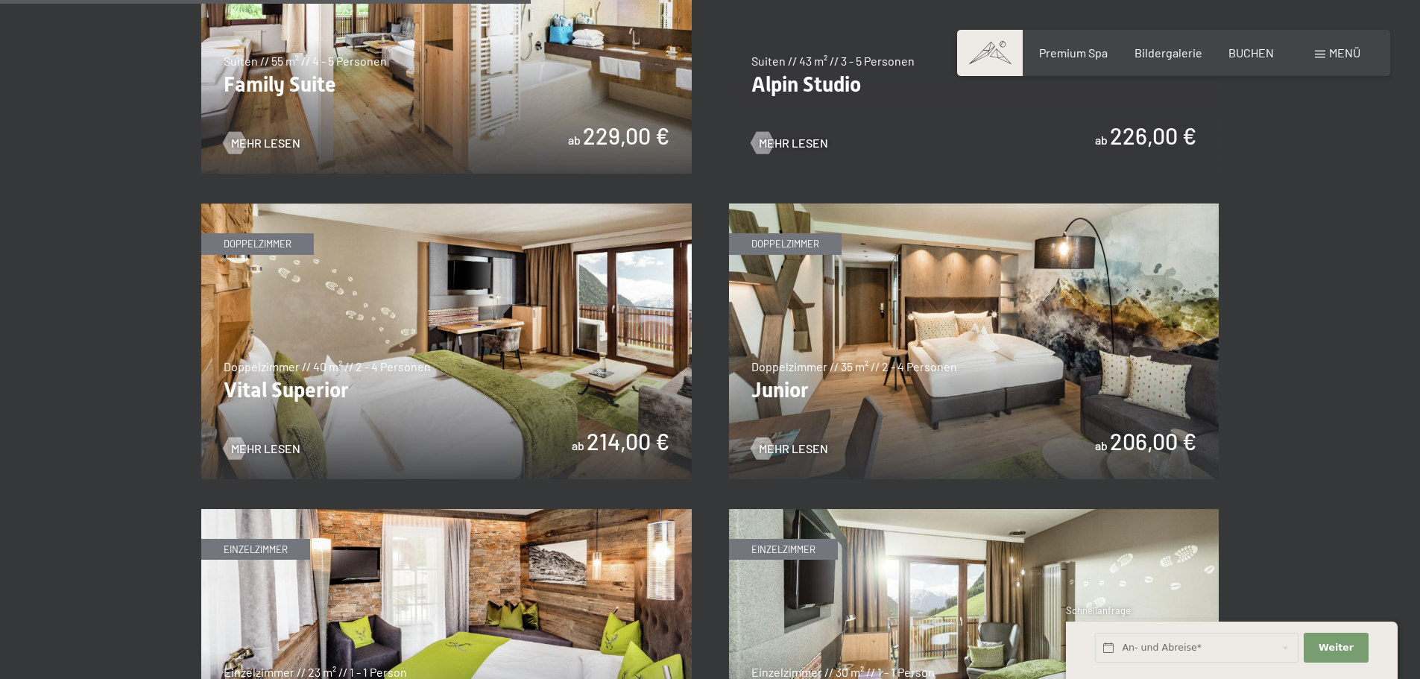
scroll to position [2012, 0]
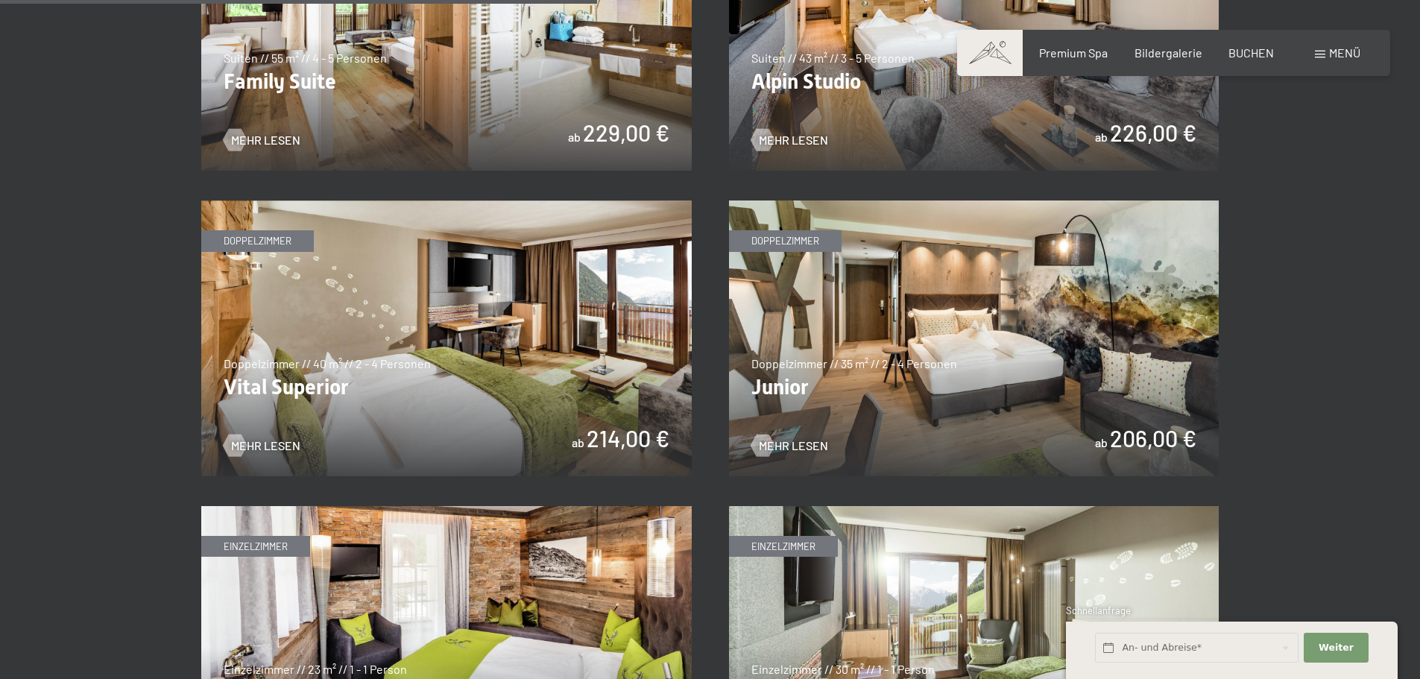
click at [964, 361] on img at bounding box center [974, 338] width 490 height 276
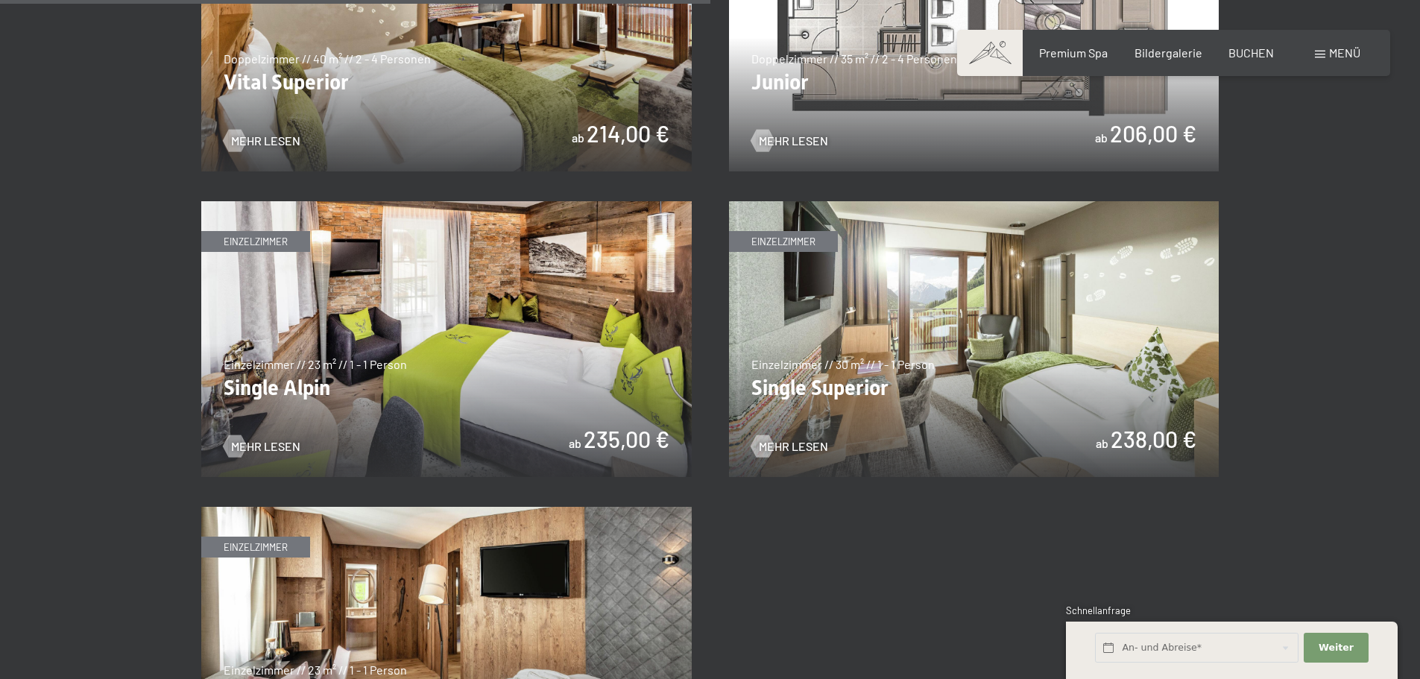
scroll to position [2172, 0]
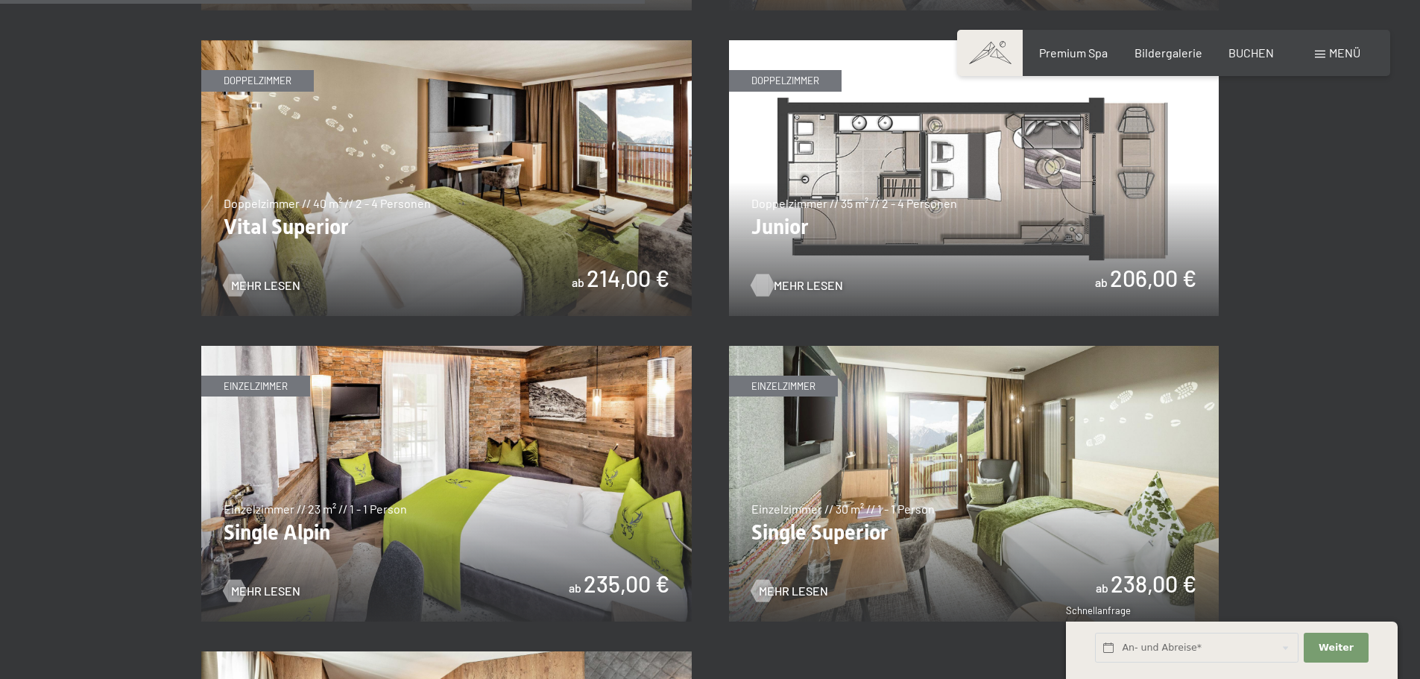
click at [806, 287] on span "Mehr Lesen" at bounding box center [808, 285] width 69 height 16
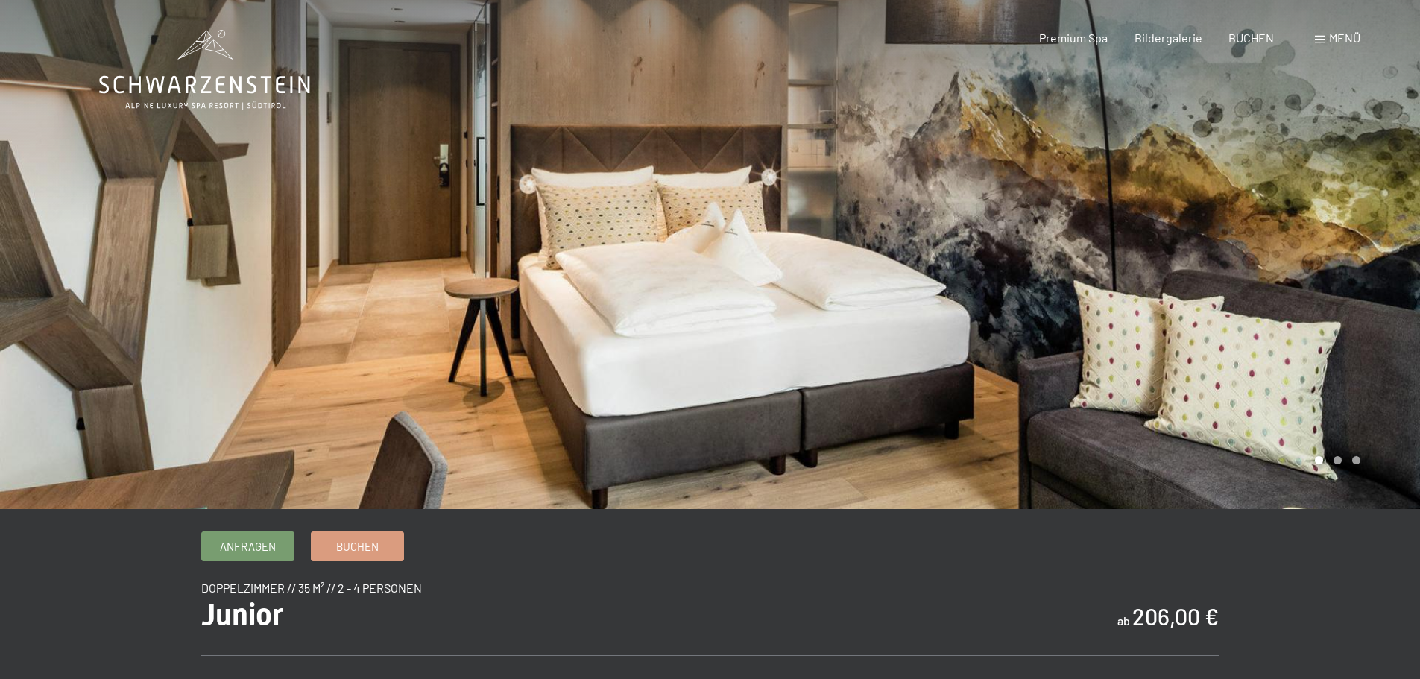
click at [1303, 326] on div at bounding box center [1065, 254] width 710 height 509
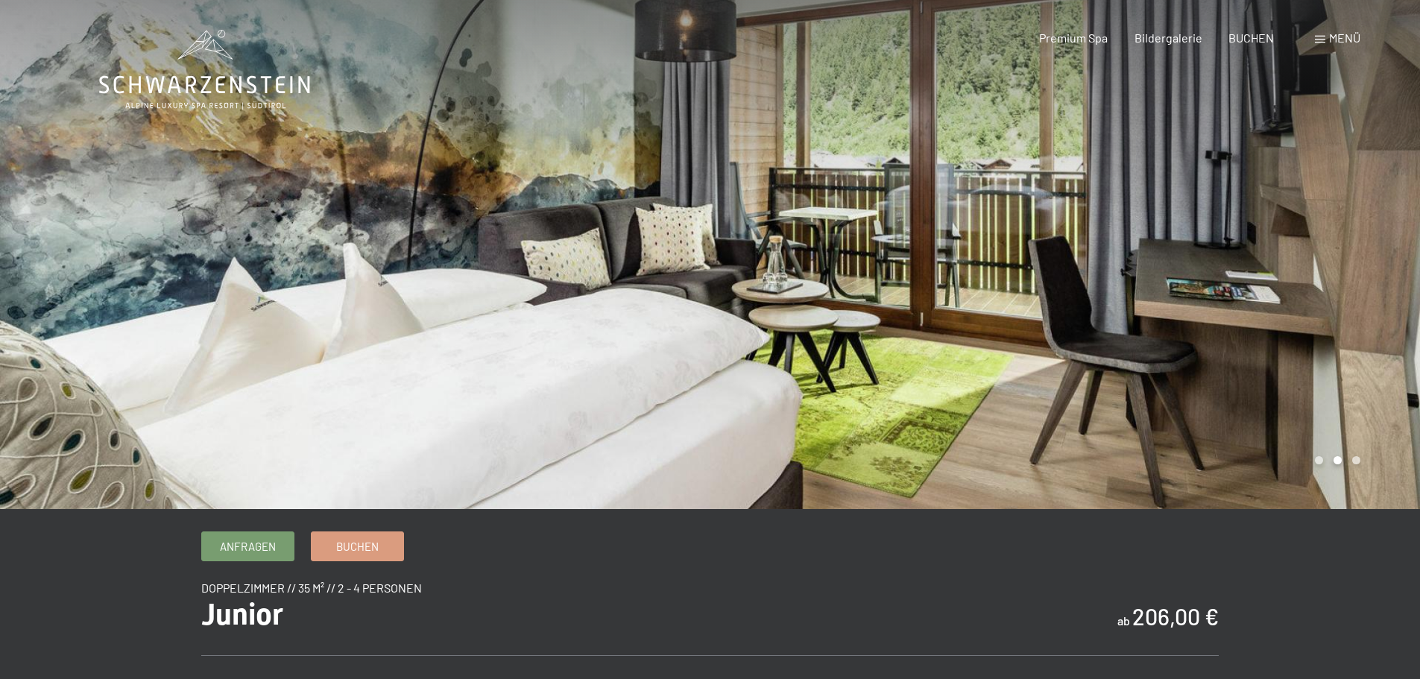
click at [1303, 326] on div at bounding box center [1065, 254] width 710 height 509
